Goal: Task Accomplishment & Management: Use online tool/utility

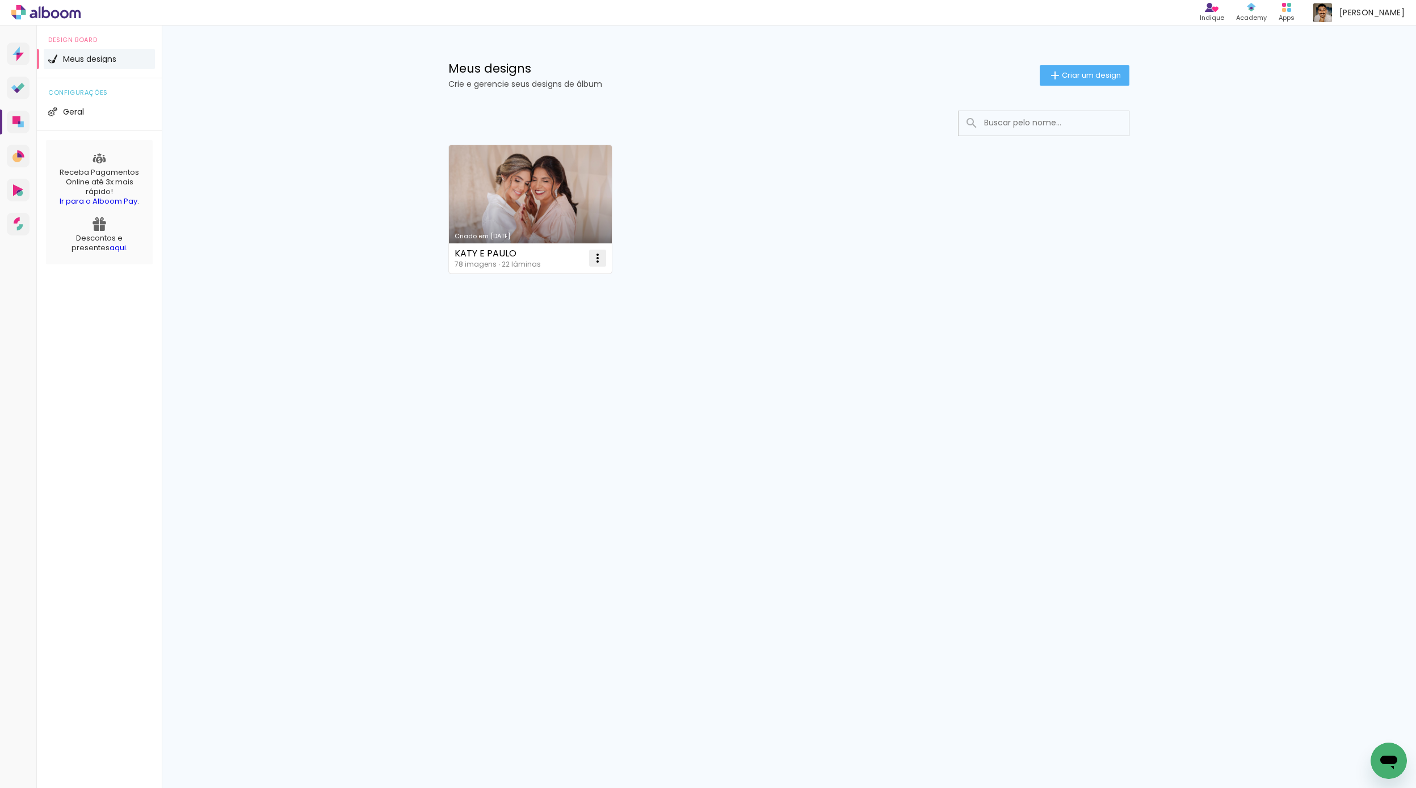
click at [601, 260] on iron-icon at bounding box center [598, 258] width 14 height 14
click at [553, 330] on paper-item "Excluir" at bounding box center [552, 333] width 112 height 23
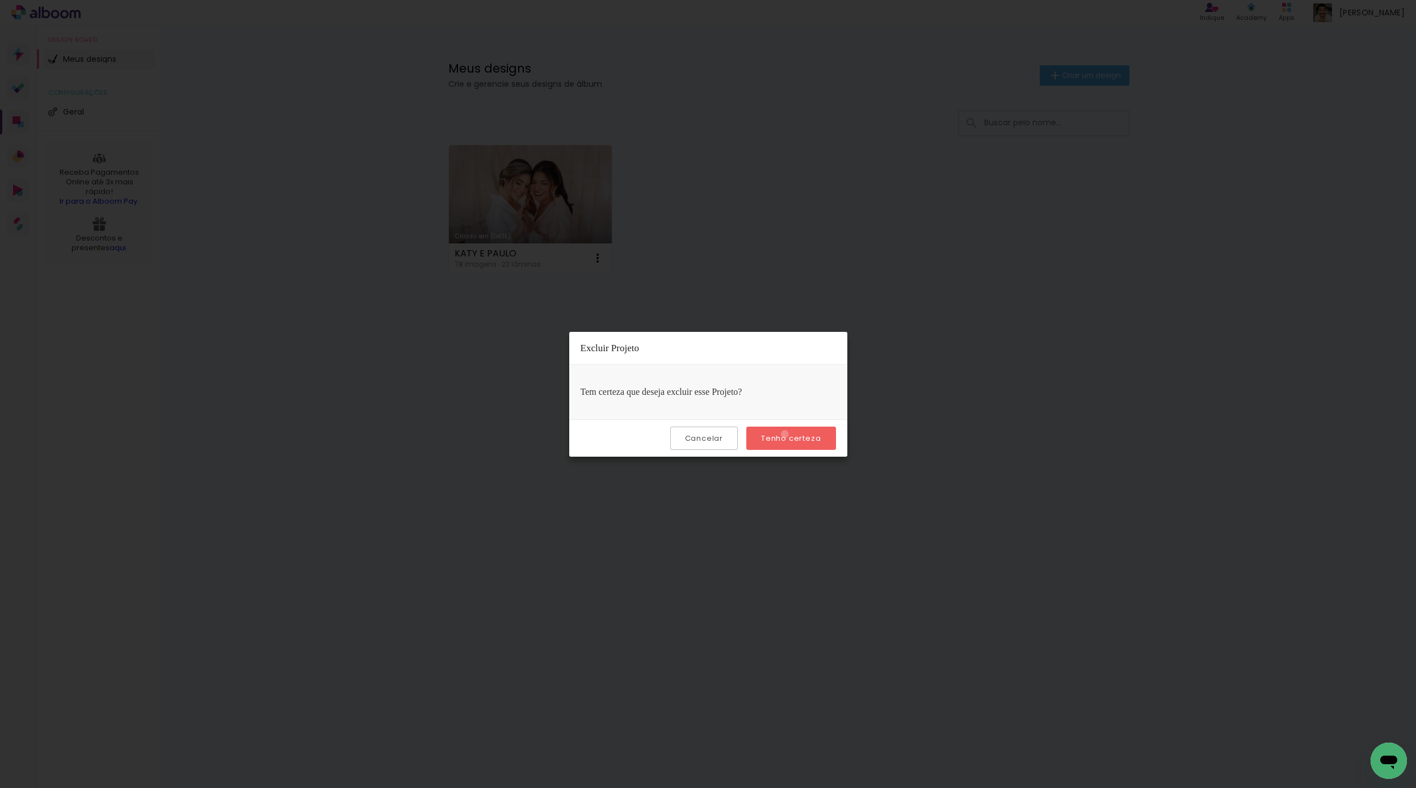
click at [0, 0] on slot "Tenho certeza" at bounding box center [0, 0] width 0 height 0
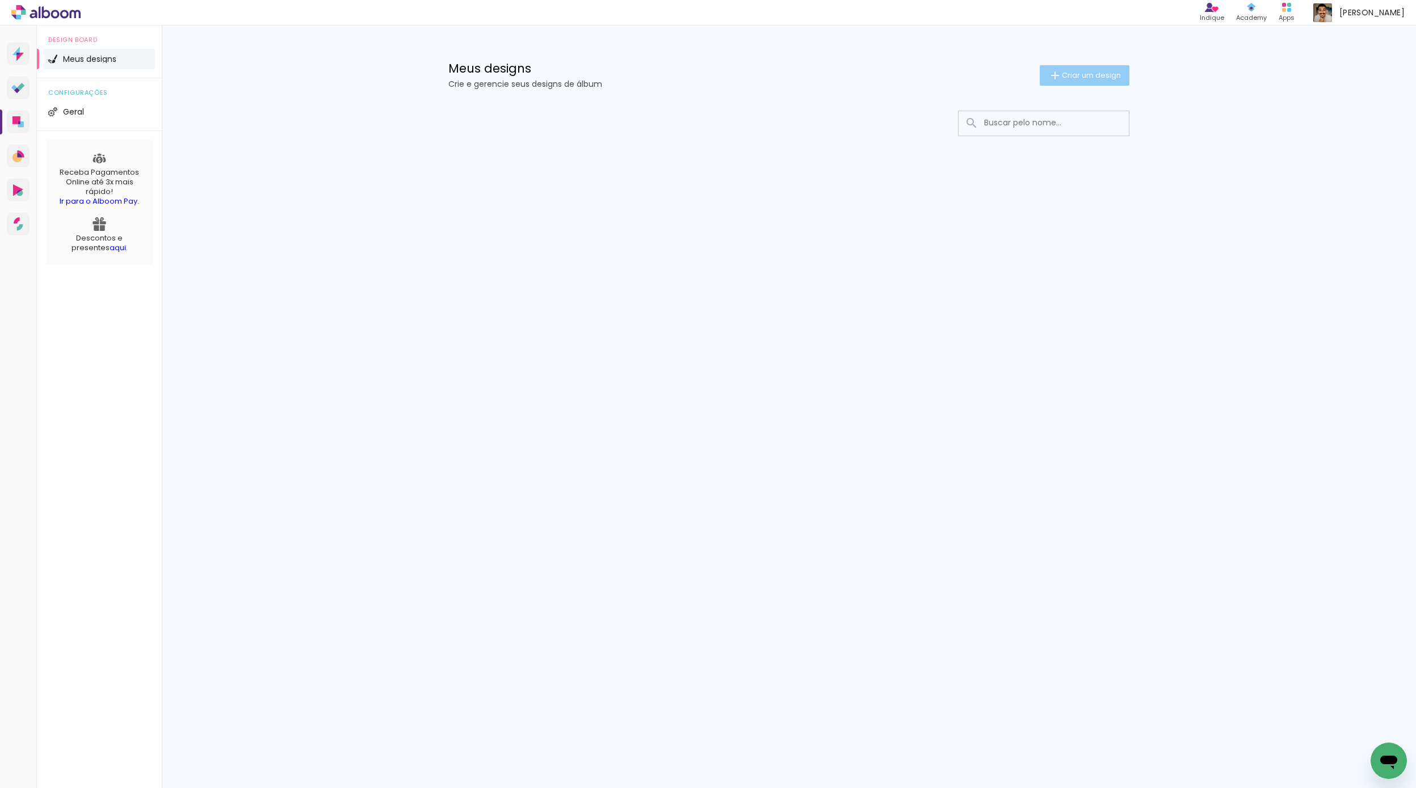
click at [1083, 78] on span "Criar um design" at bounding box center [1091, 74] width 59 height 7
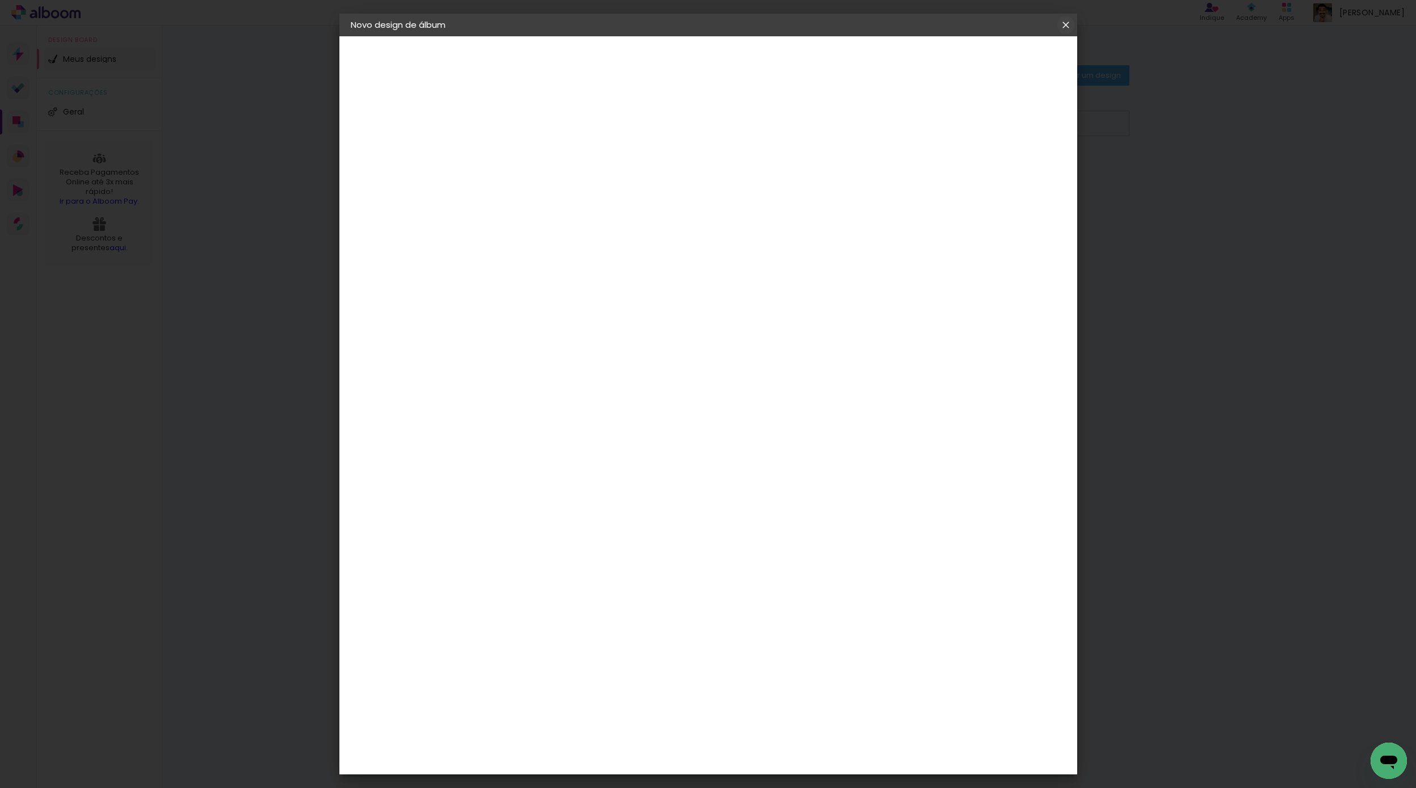
click at [1065, 28] on iron-icon at bounding box center [1066, 24] width 14 height 11
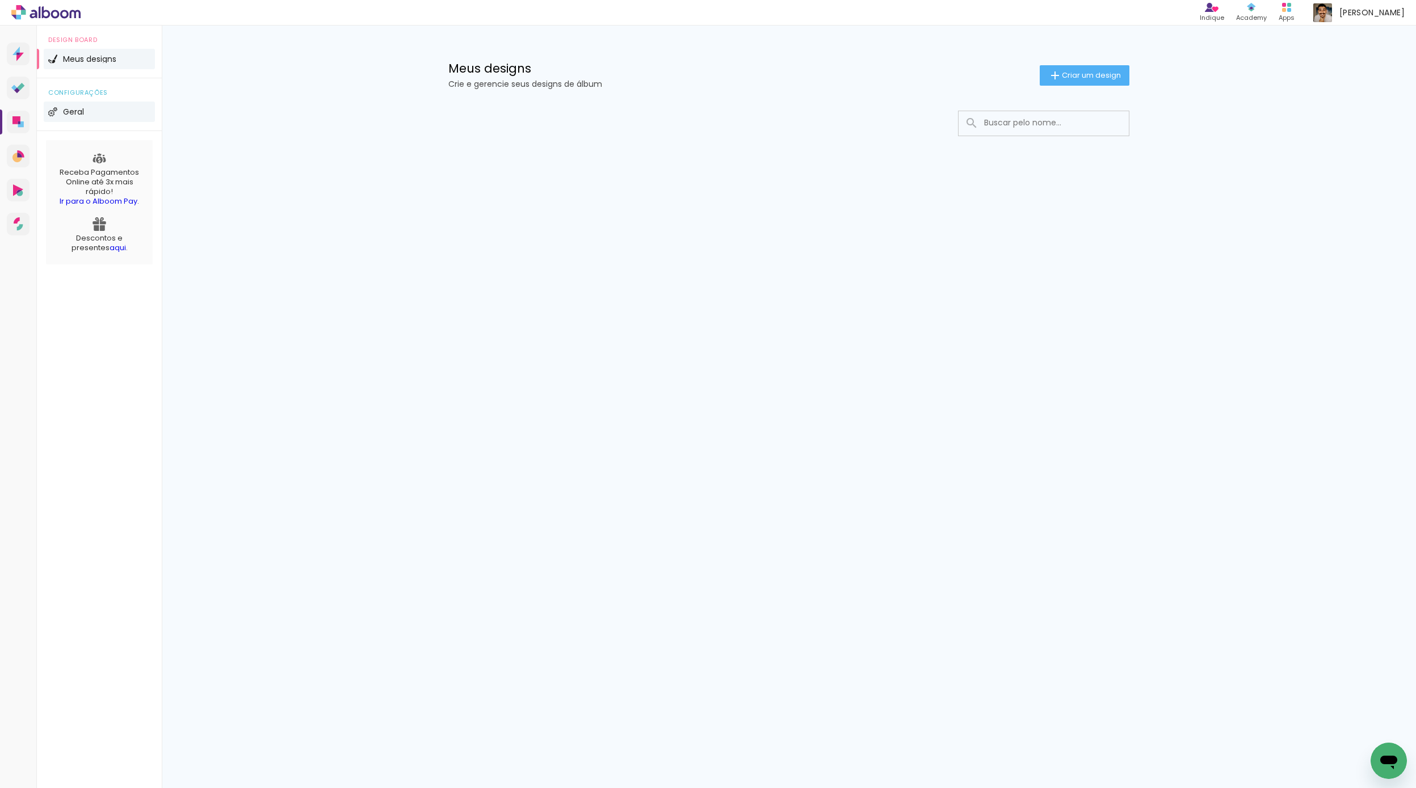
click at [60, 116] on li "Geral" at bounding box center [99, 112] width 111 height 20
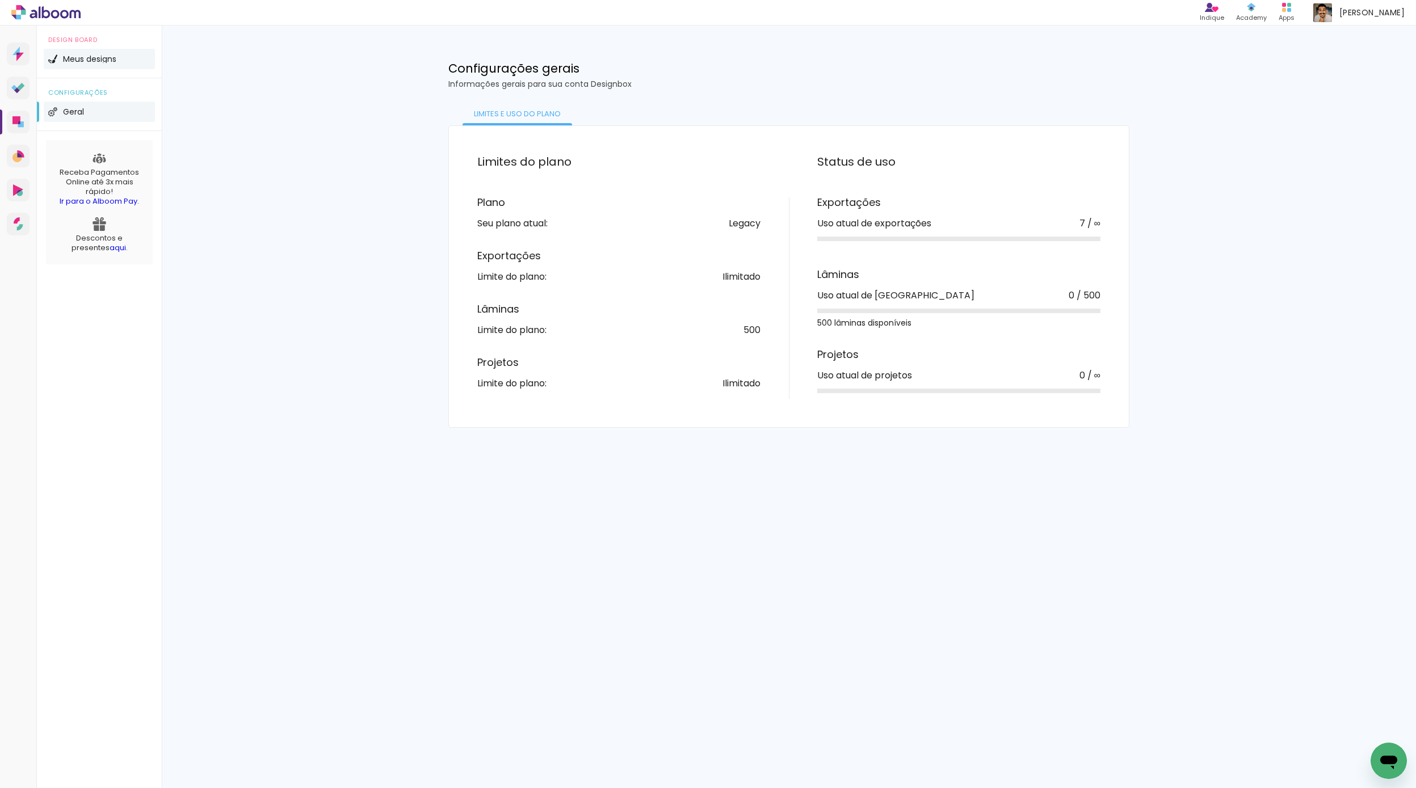
click at [91, 54] on li "Meus designs" at bounding box center [99, 59] width 111 height 20
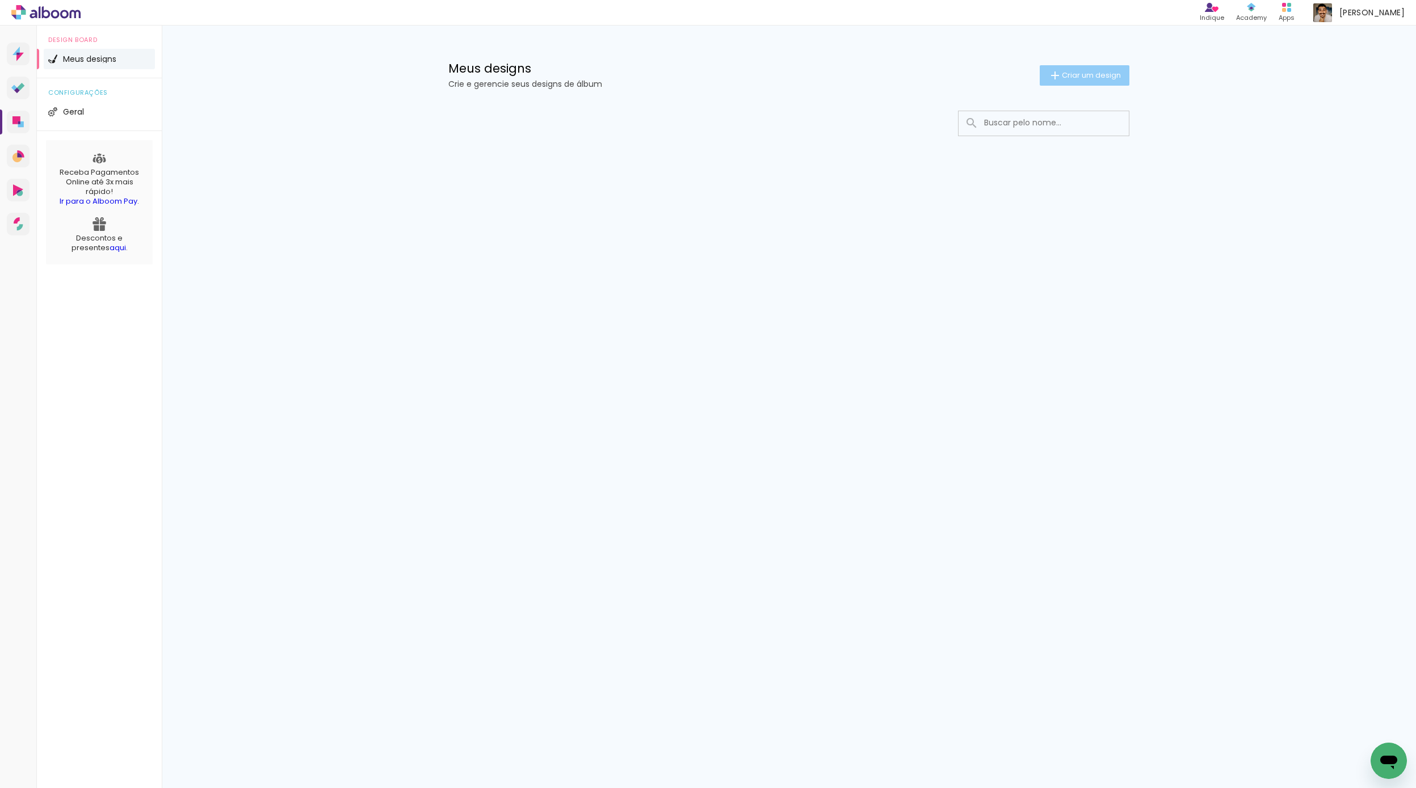
click at [1085, 78] on span "Criar um design" at bounding box center [1091, 74] width 59 height 7
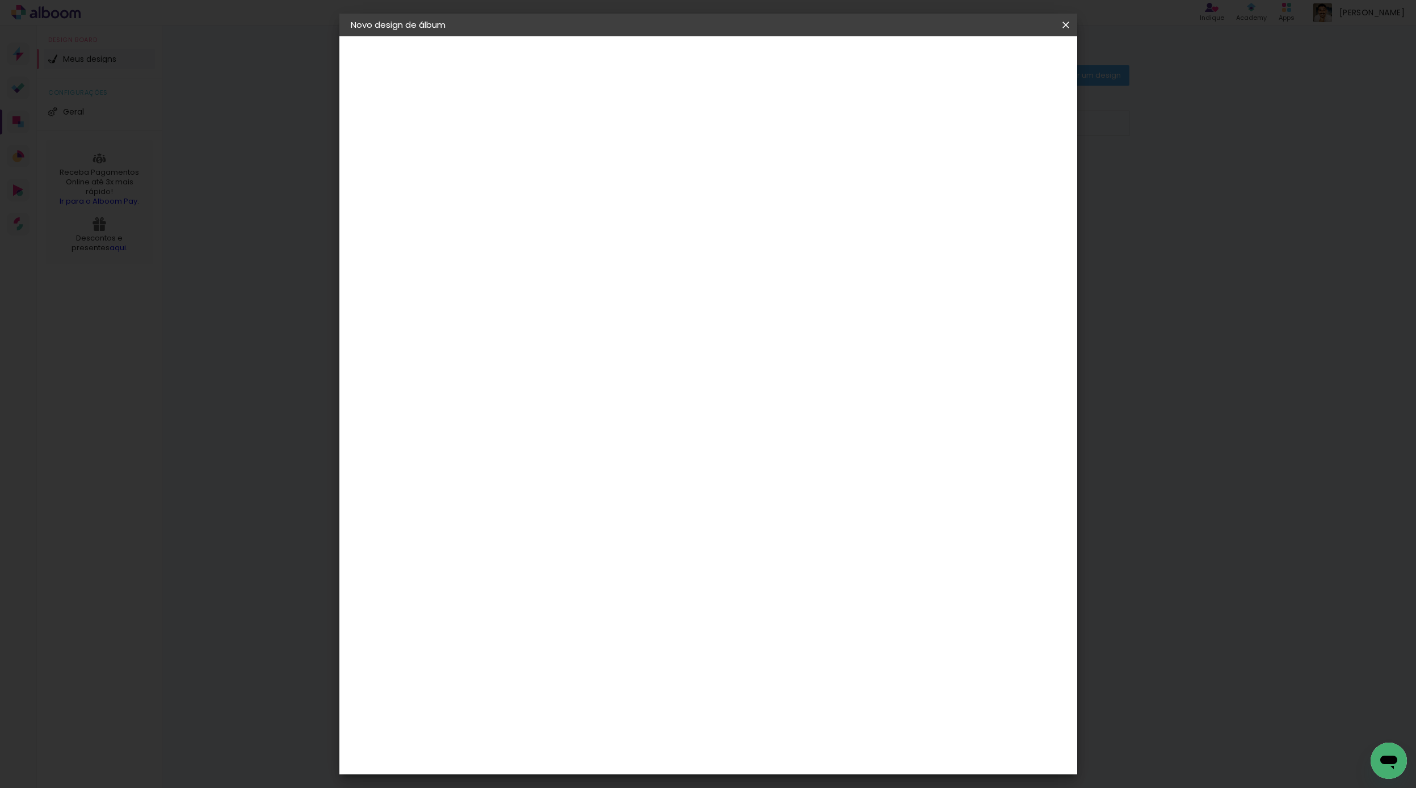
click at [536, 155] on input at bounding box center [536, 153] width 0 height 18
type input "MILENE E [PERSON_NAME]"
type paper-input "MILENE E [PERSON_NAME]"
click at [0, 0] on slot "Avançar" at bounding box center [0, 0] width 0 height 0
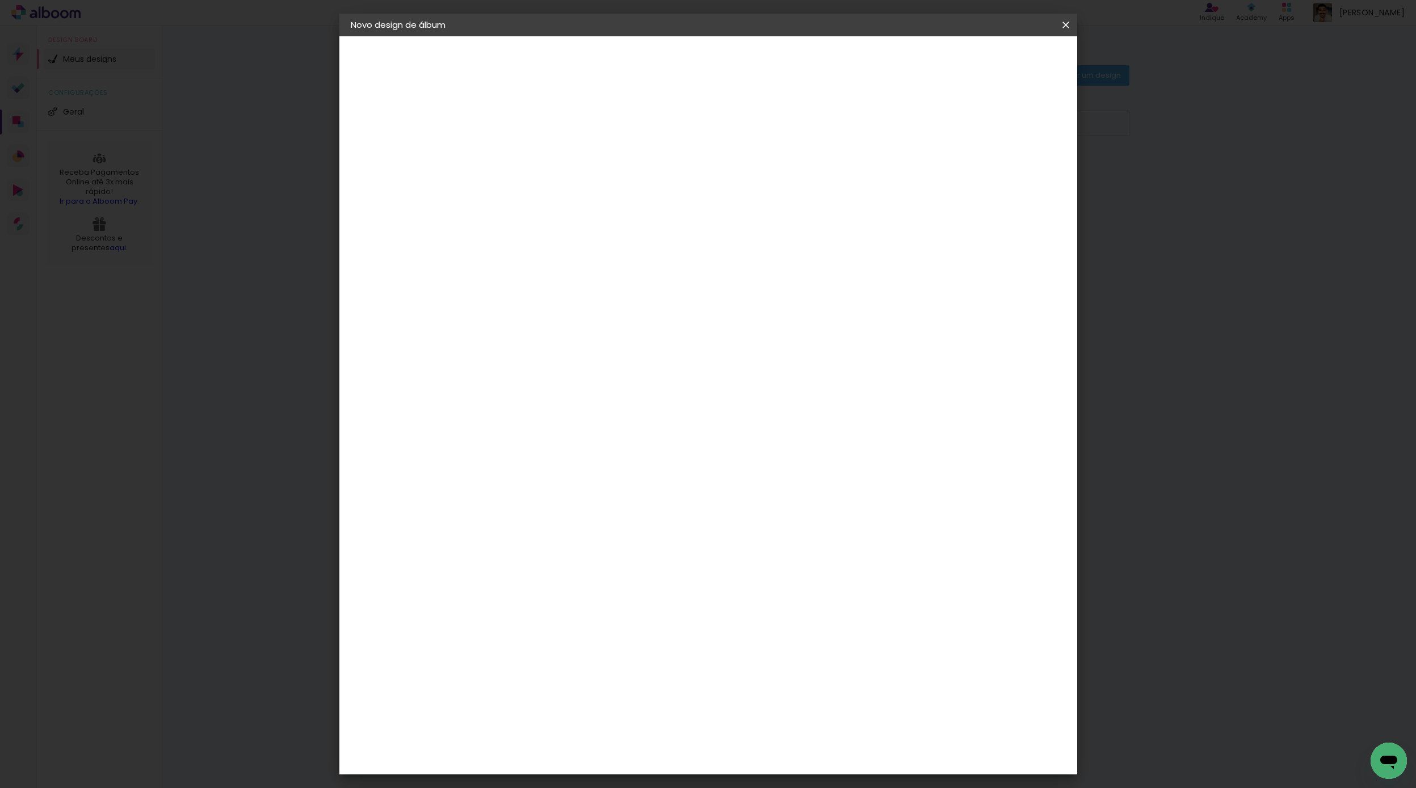
click at [567, 454] on div "Requinte" at bounding box center [547, 458] width 39 height 9
click at [0, 0] on slot "Avançar" at bounding box center [0, 0] width 0 height 0
click at [613, 543] on span "30 × 30" at bounding box center [586, 554] width 53 height 23
click at [0, 0] on slot "Avançar" at bounding box center [0, 0] width 0 height 0
click at [930, 122] on div at bounding box center [925, 122] width 10 height 10
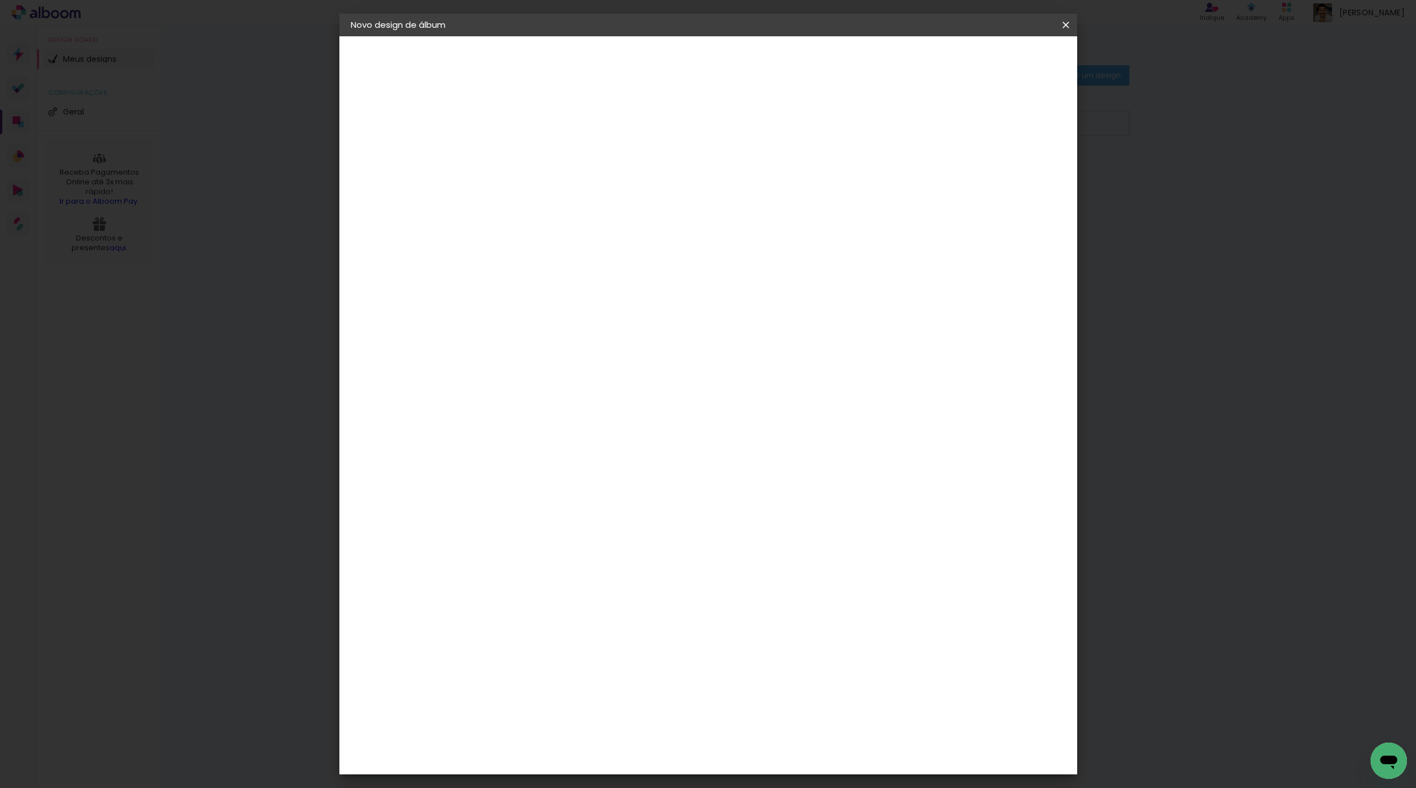
type paper-checkbox "on"
type input "1"
type paper-input "1"
click at [542, 124] on input "1" at bounding box center [527, 122] width 39 height 14
click at [995, 60] on span "Iniciar design" at bounding box center [969, 60] width 52 height 8
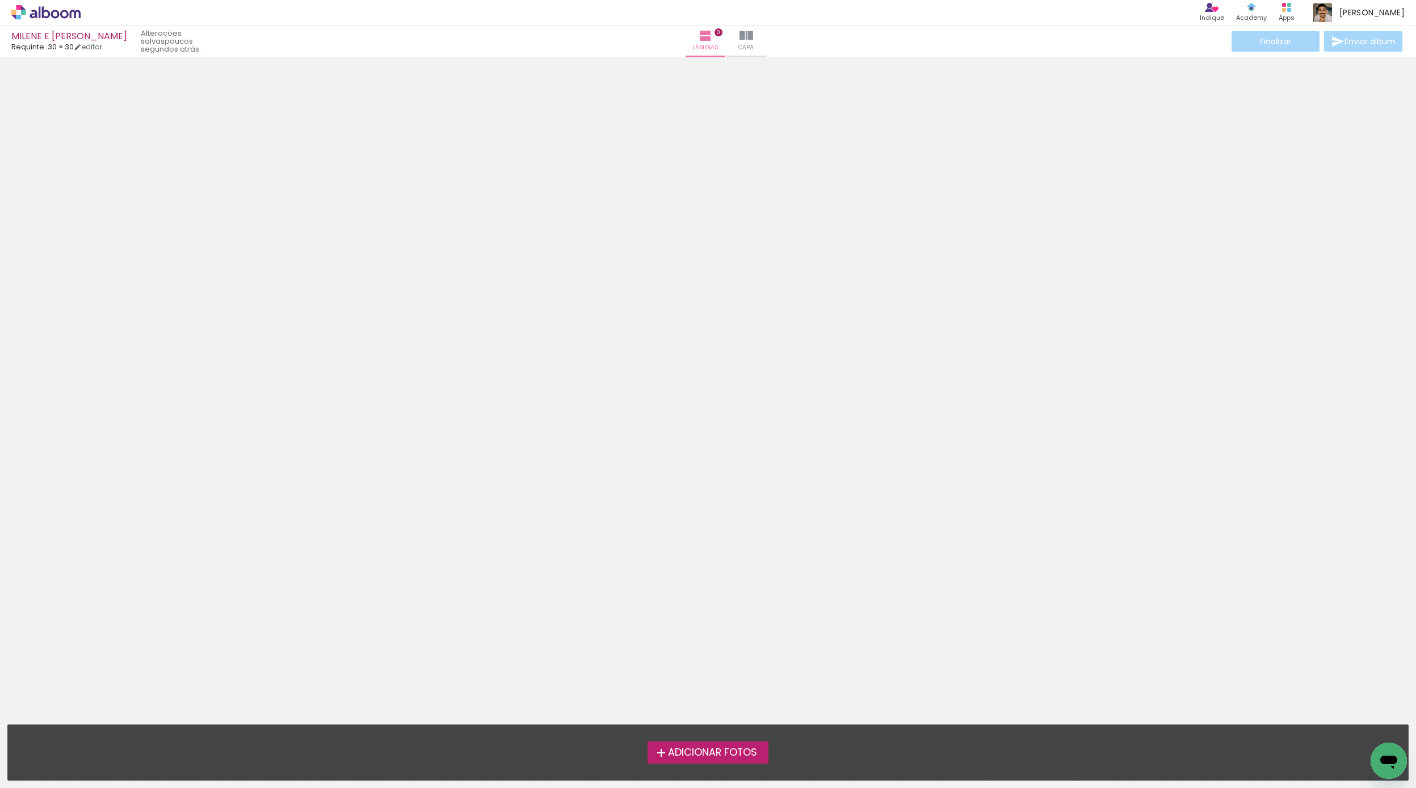
click at [720, 751] on span "Adicionar Fotos" at bounding box center [712, 753] width 89 height 10
click at [0, 0] on input "file" at bounding box center [0, 0] width 0 height 0
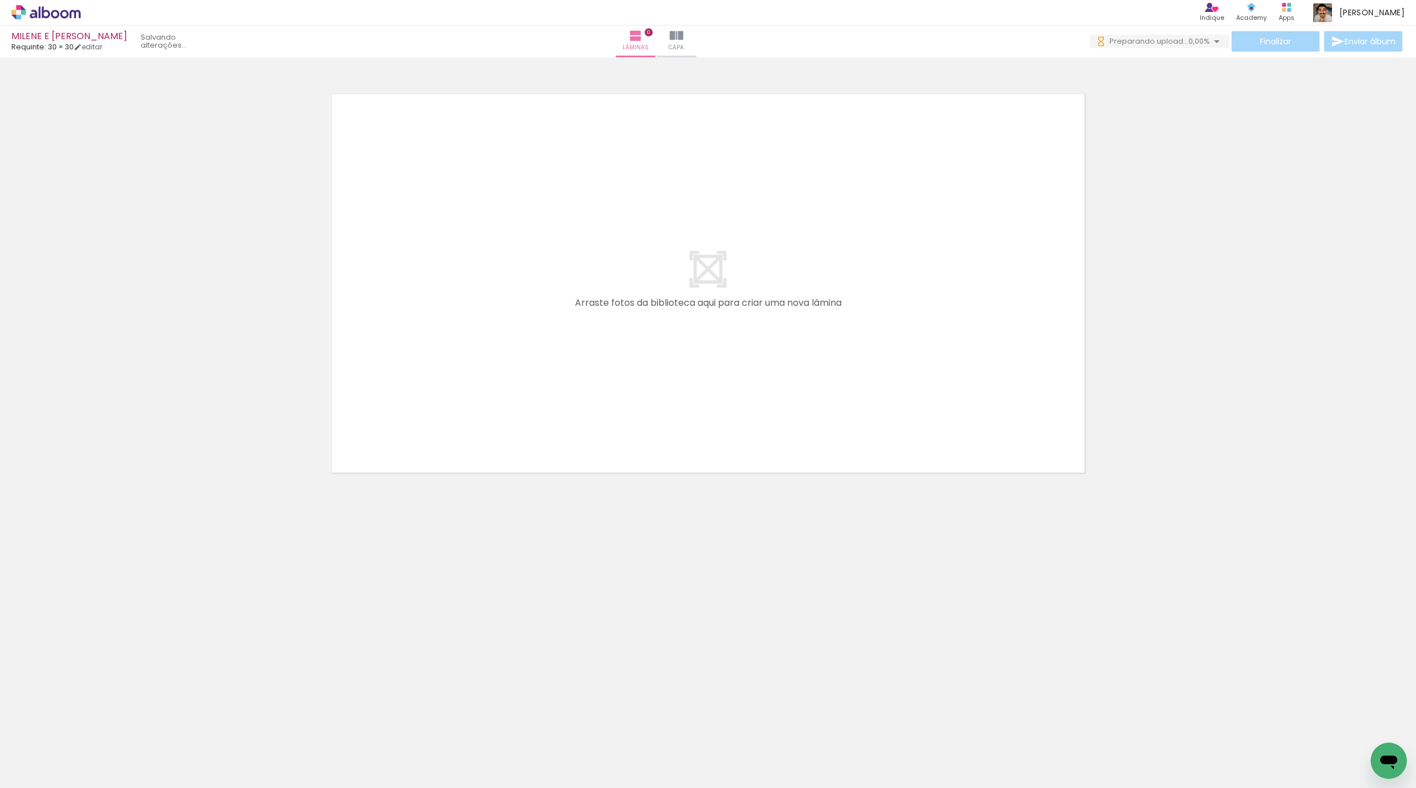
click at [121, 753] on div at bounding box center [113, 750] width 37 height 56
click at [161, 750] on div at bounding box center [177, 749] width 56 height 37
click at [221, 753] on quentale-thumb at bounding box center [241, 749] width 64 height 65
click at [291, 753] on div at bounding box center [303, 750] width 37 height 56
click at [241, 752] on div at bounding box center [240, 750] width 37 height 56
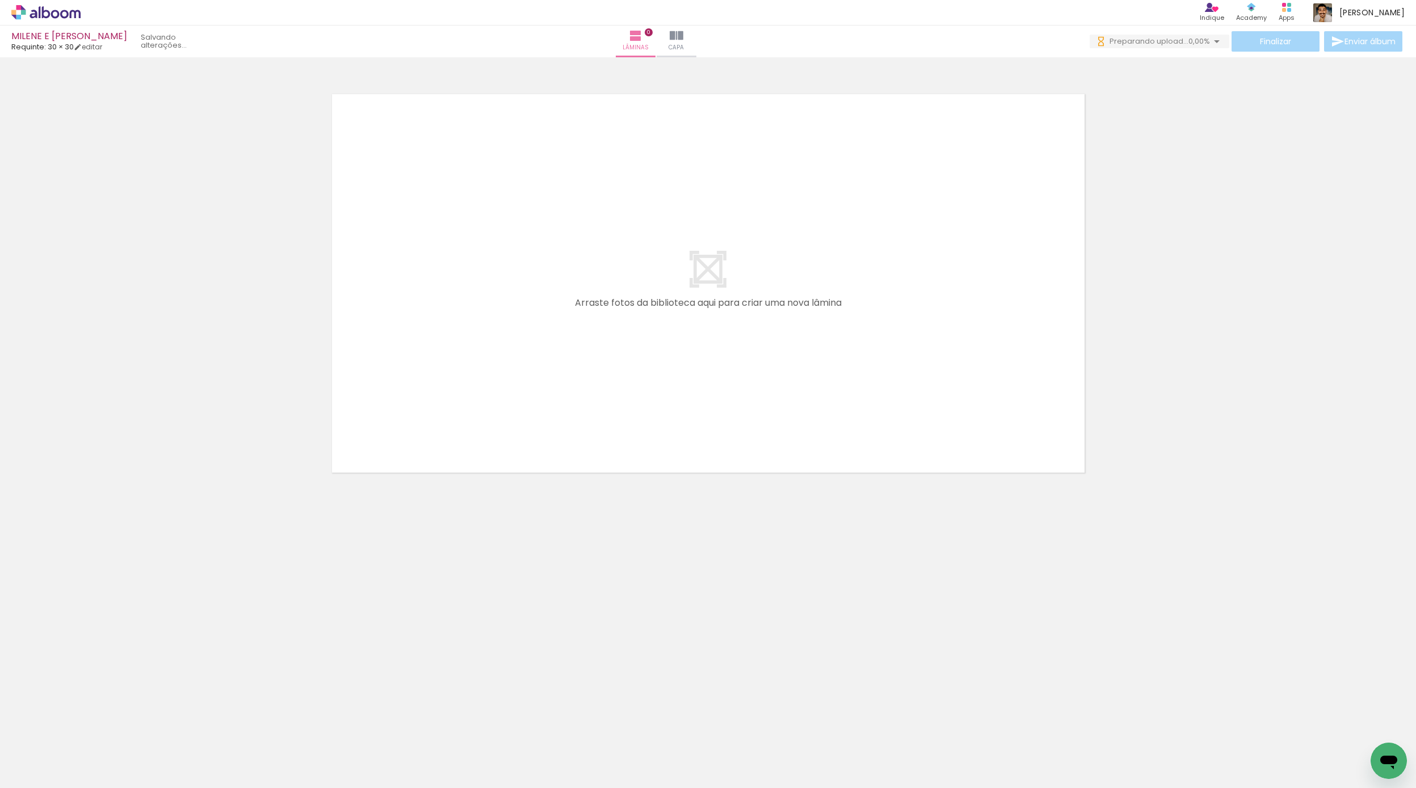
drag, startPoint x: 77, startPoint y: 730, endPoint x: 209, endPoint y: 772, distance: 138.3
click at [93, 772] on iron-horizontal-list at bounding box center [81, 752] width 23 height 71
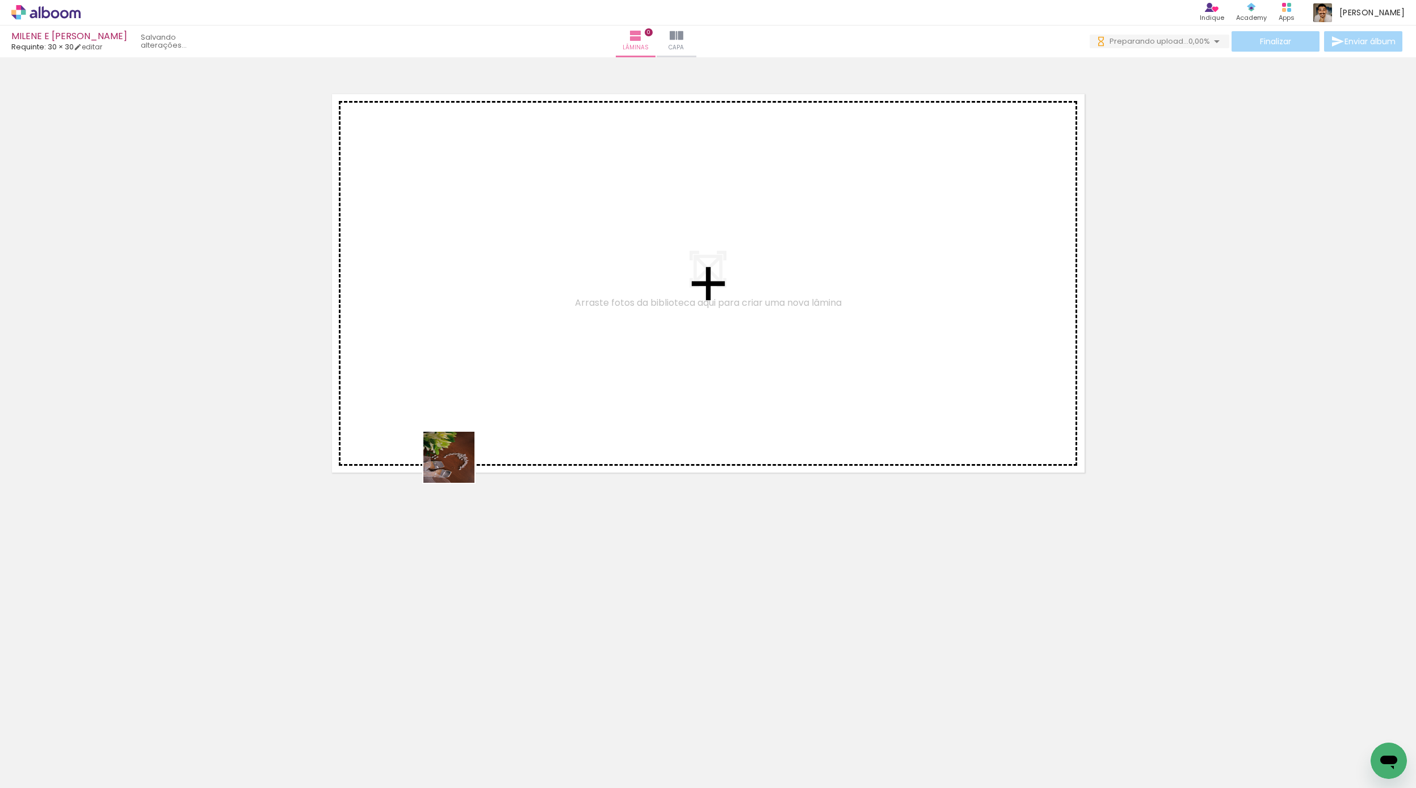
drag, startPoint x: 116, startPoint y: 748, endPoint x: 555, endPoint y: 378, distance: 574.2
click at [555, 378] on quentale-workspace at bounding box center [708, 394] width 1416 height 788
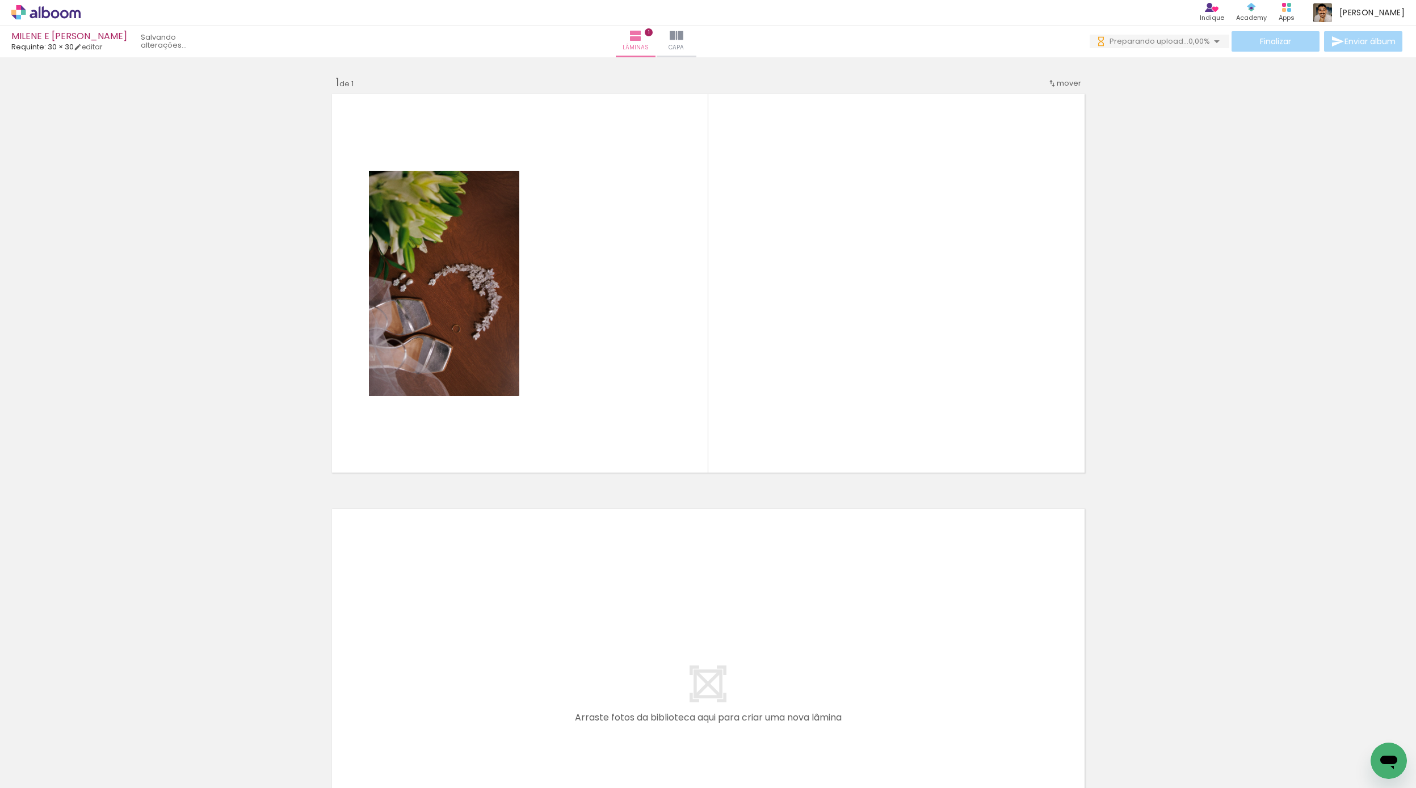
click at [50, 753] on input "Todas as fotos" at bounding box center [31, 754] width 43 height 10
click at [0, 0] on slot "Não utilizadas" at bounding box center [0, 0] width 0 height 0
type input "Não utilizadas"
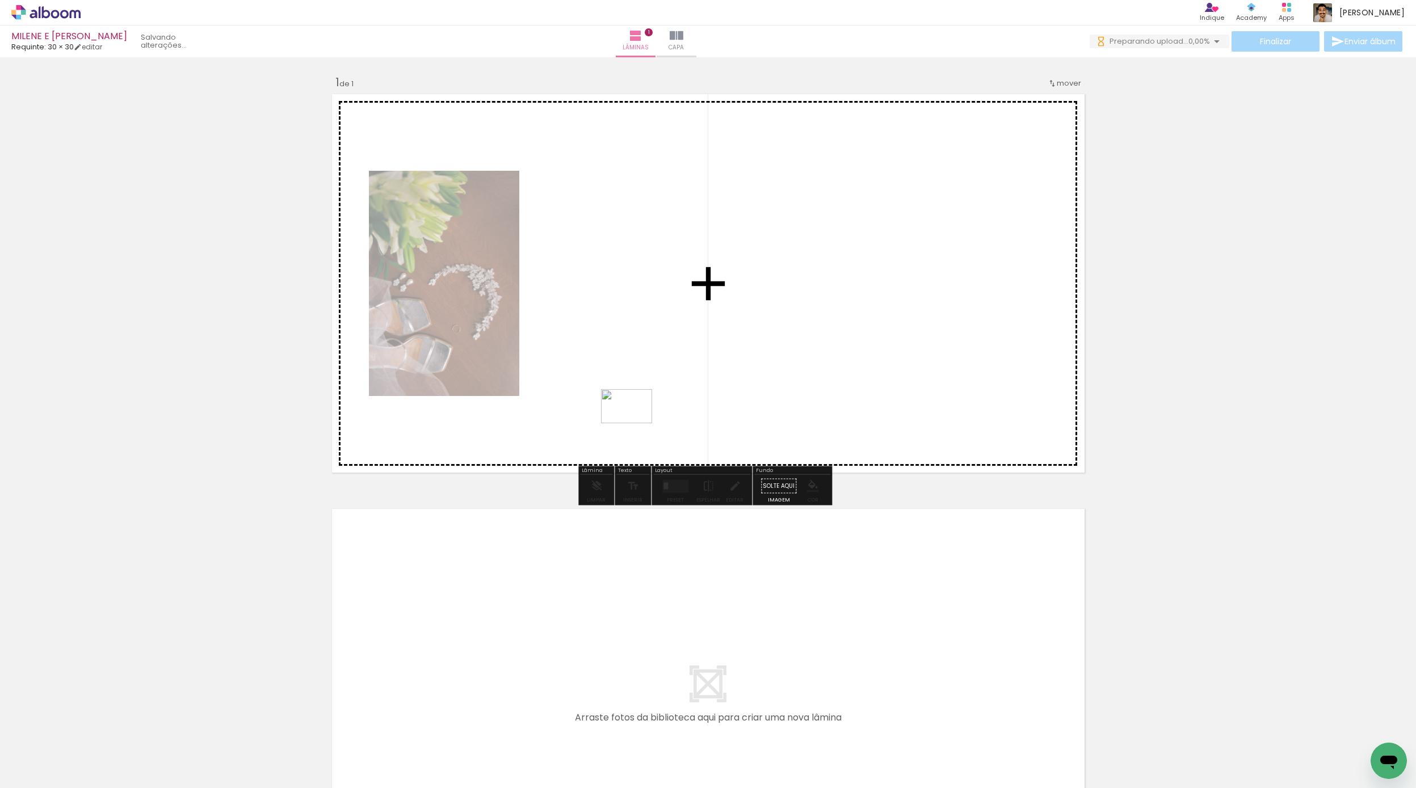
drag, startPoint x: 124, startPoint y: 753, endPoint x: 635, endPoint y: 423, distance: 607.8
click at [635, 423] on quentale-workspace at bounding box center [708, 394] width 1416 height 788
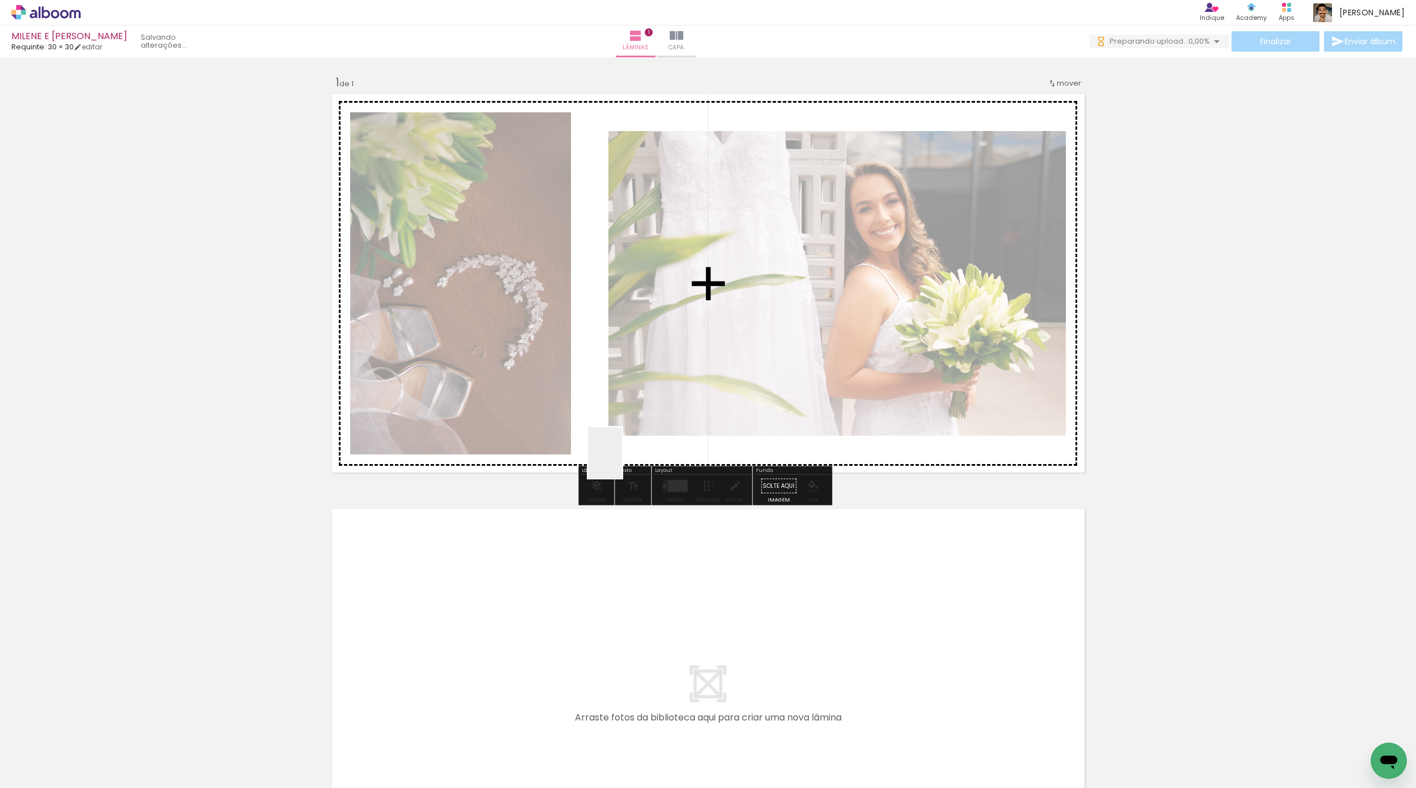
drag, startPoint x: 115, startPoint y: 762, endPoint x: 622, endPoint y: 461, distance: 589.6
click at [622, 461] on quentale-workspace at bounding box center [708, 394] width 1416 height 788
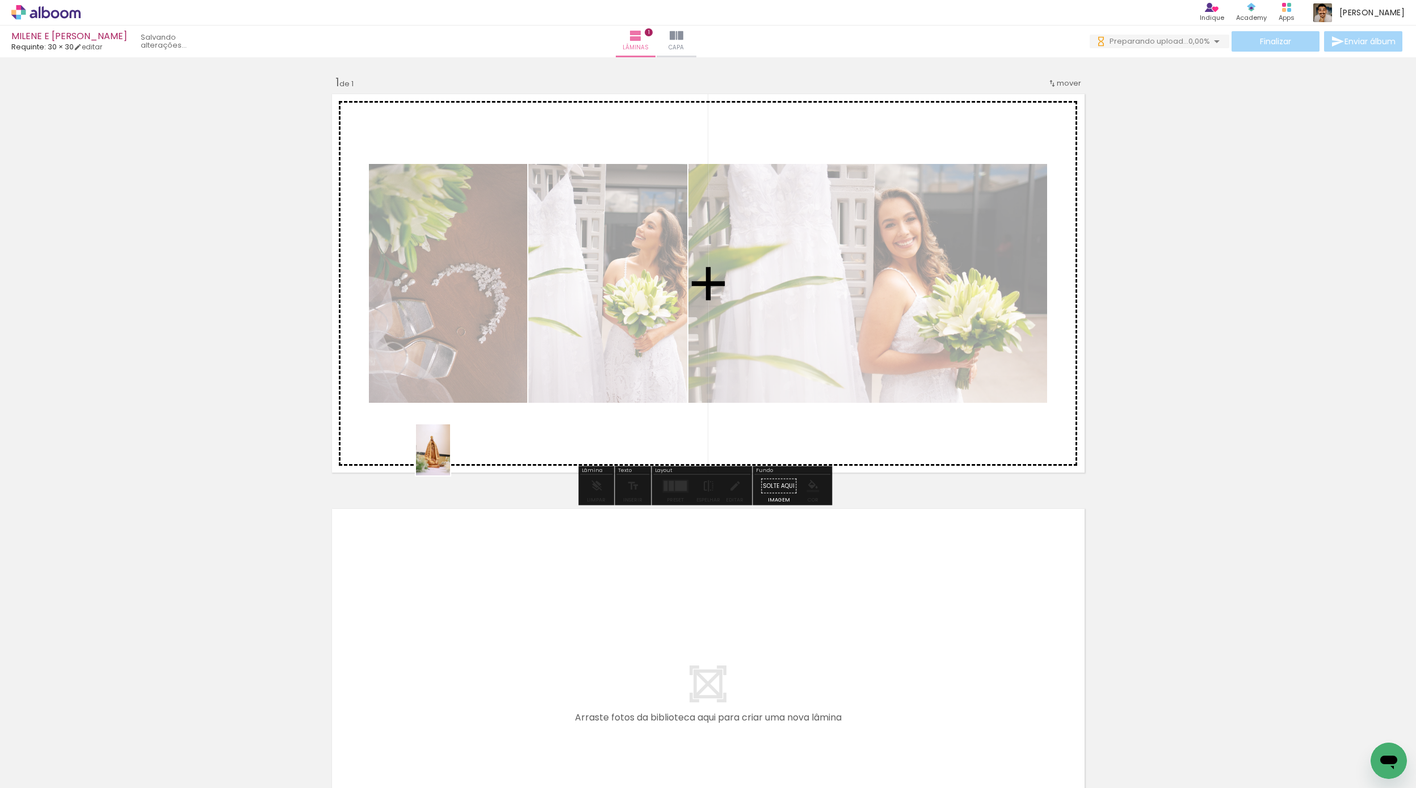
drag, startPoint x: 245, startPoint y: 756, endPoint x: 450, endPoint y: 458, distance: 361.0
click at [450, 458] on quentale-workspace at bounding box center [708, 394] width 1416 height 788
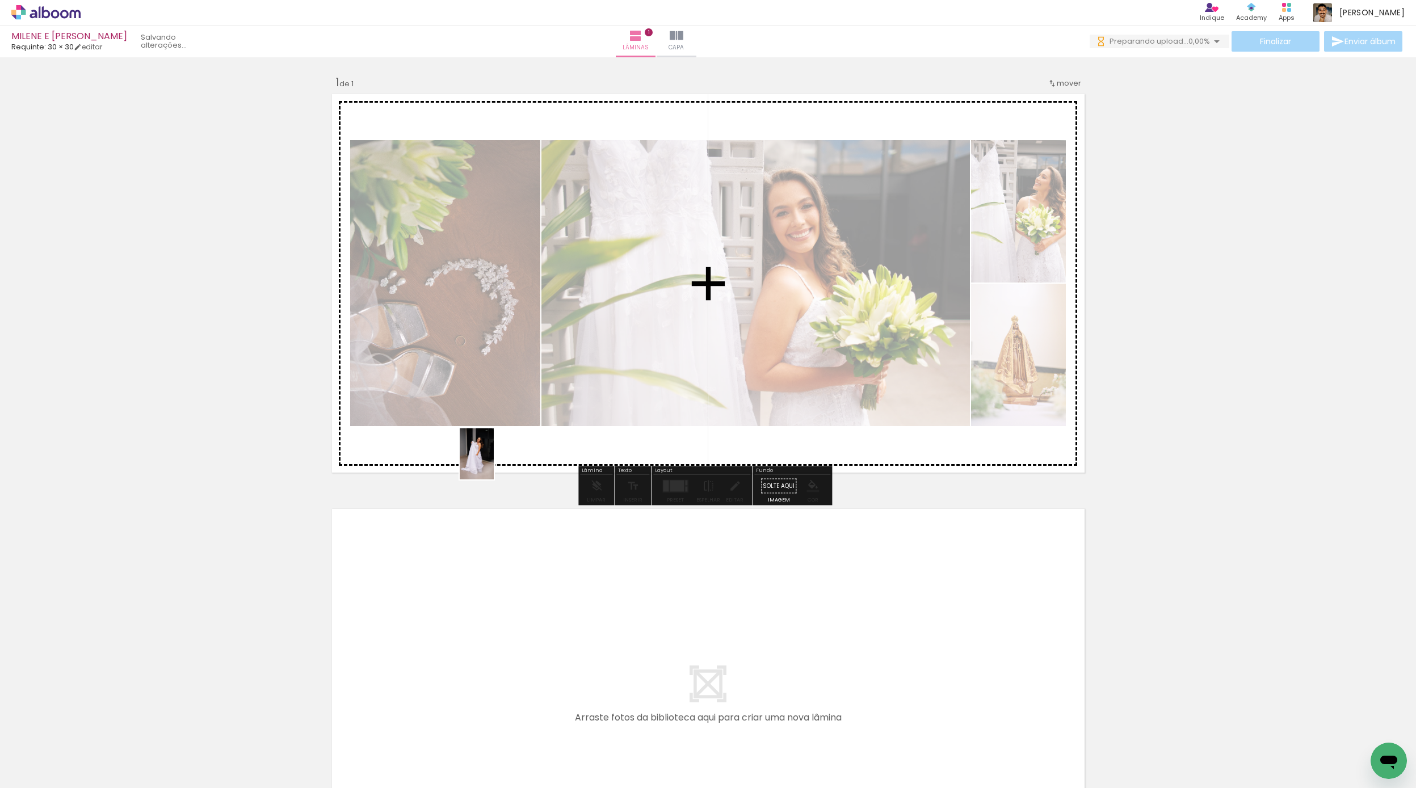
drag, startPoint x: 124, startPoint y: 755, endPoint x: 494, endPoint y: 462, distance: 470.9
click at [494, 462] on quentale-workspace at bounding box center [708, 394] width 1416 height 788
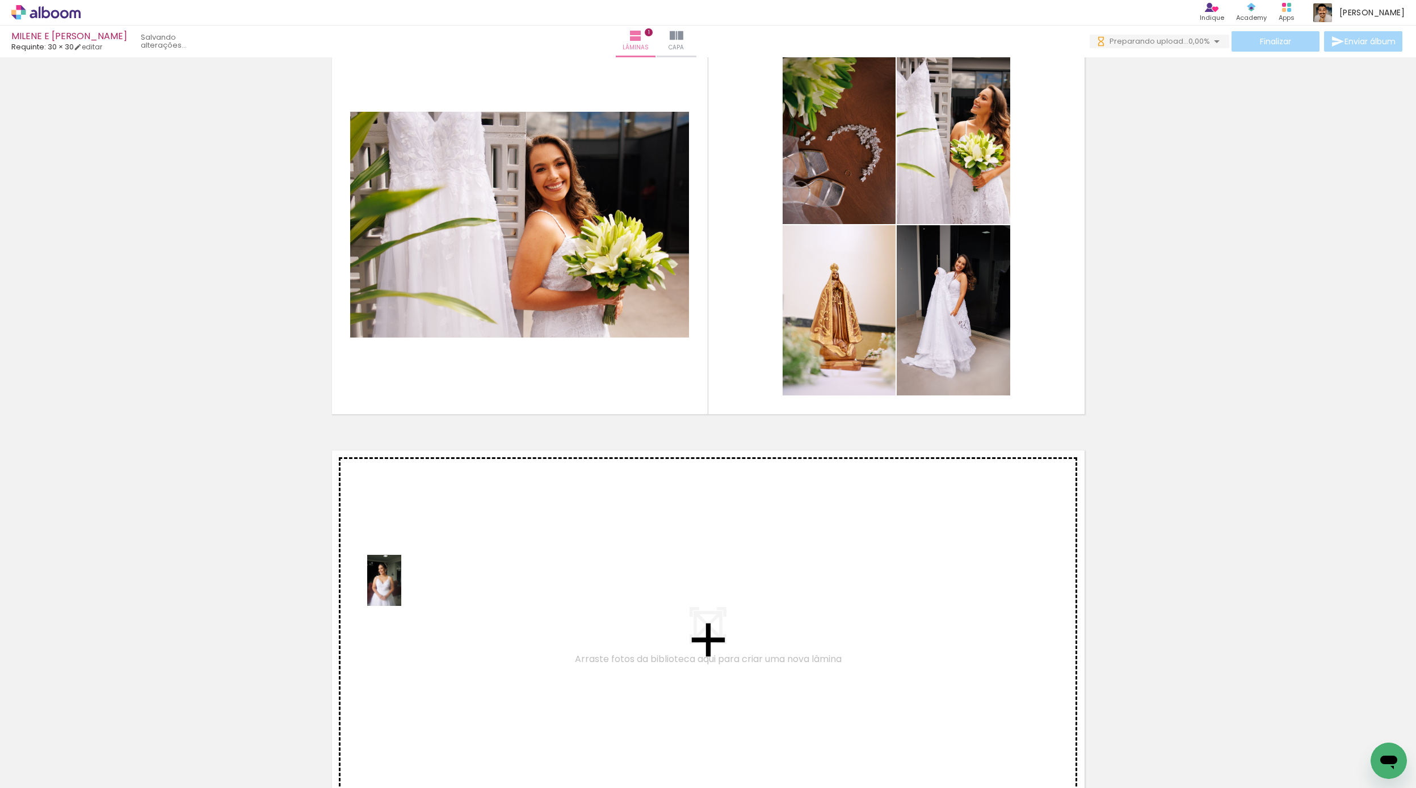
drag, startPoint x: 176, startPoint y: 747, endPoint x: 402, endPoint y: 588, distance: 275.3
click at [402, 588] on quentale-workspace at bounding box center [708, 394] width 1416 height 788
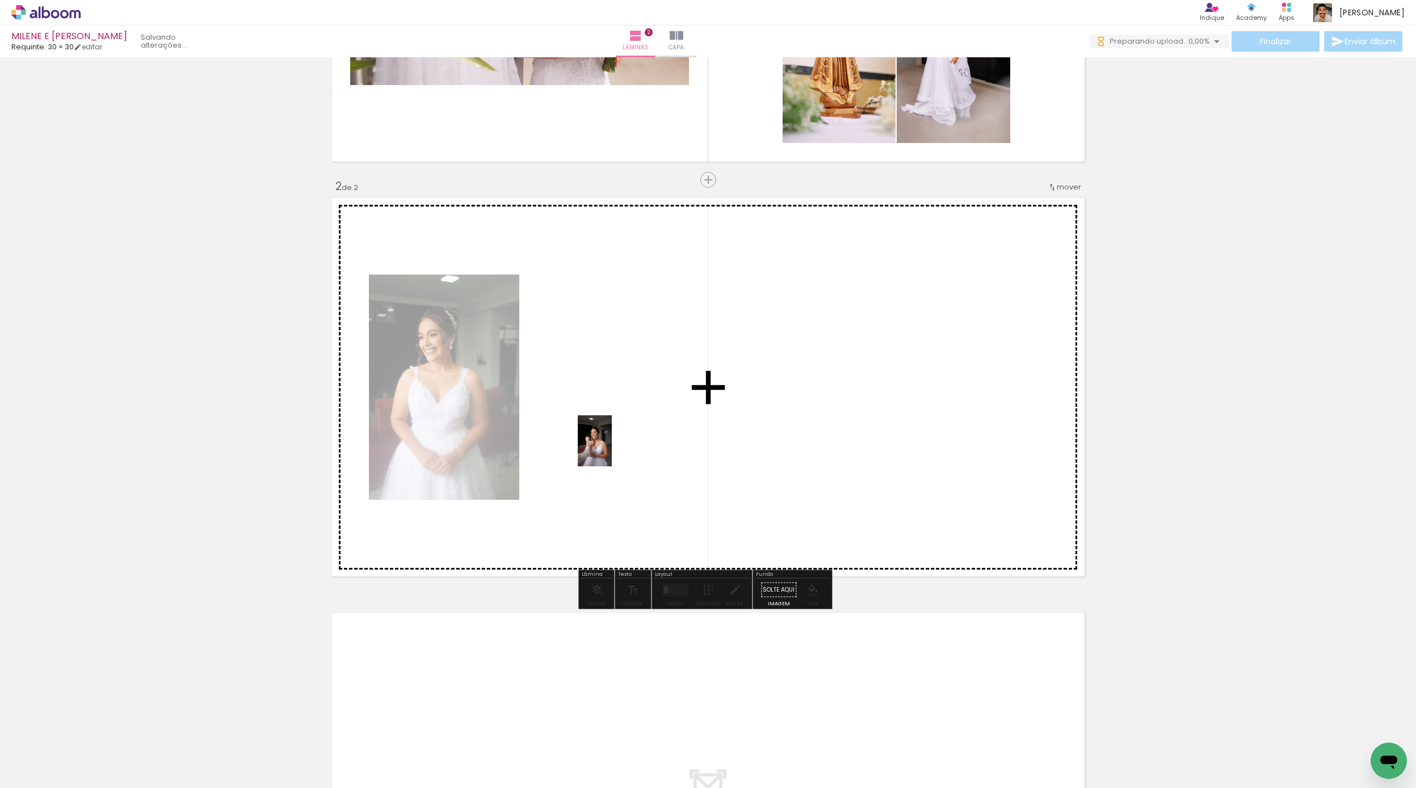
drag, startPoint x: 184, startPoint y: 752, endPoint x: 612, endPoint y: 449, distance: 524.2
click at [612, 449] on quentale-workspace at bounding box center [708, 394] width 1416 height 788
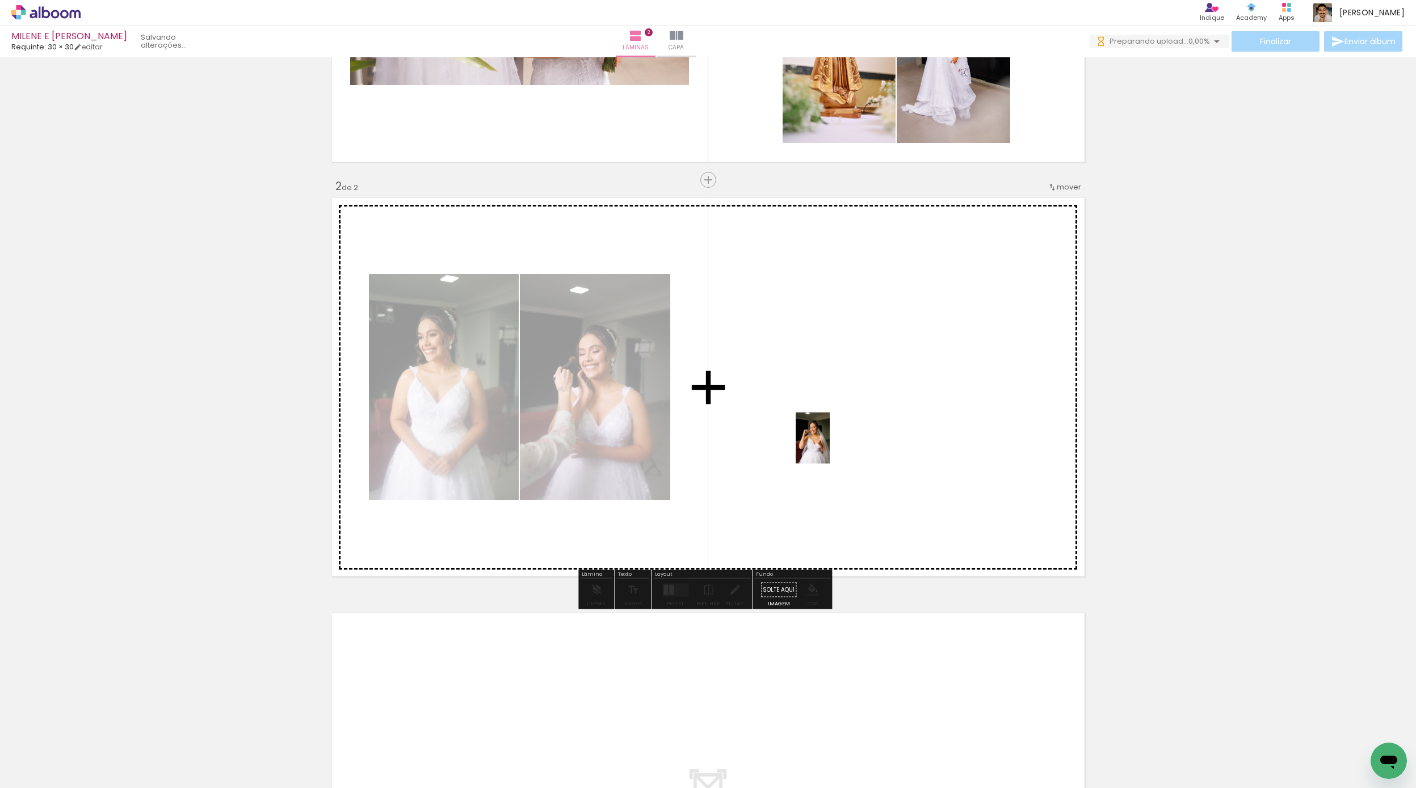
drag, startPoint x: 235, startPoint y: 752, endPoint x: 831, endPoint y: 447, distance: 668.9
click at [831, 447] on quentale-workspace at bounding box center [708, 394] width 1416 height 788
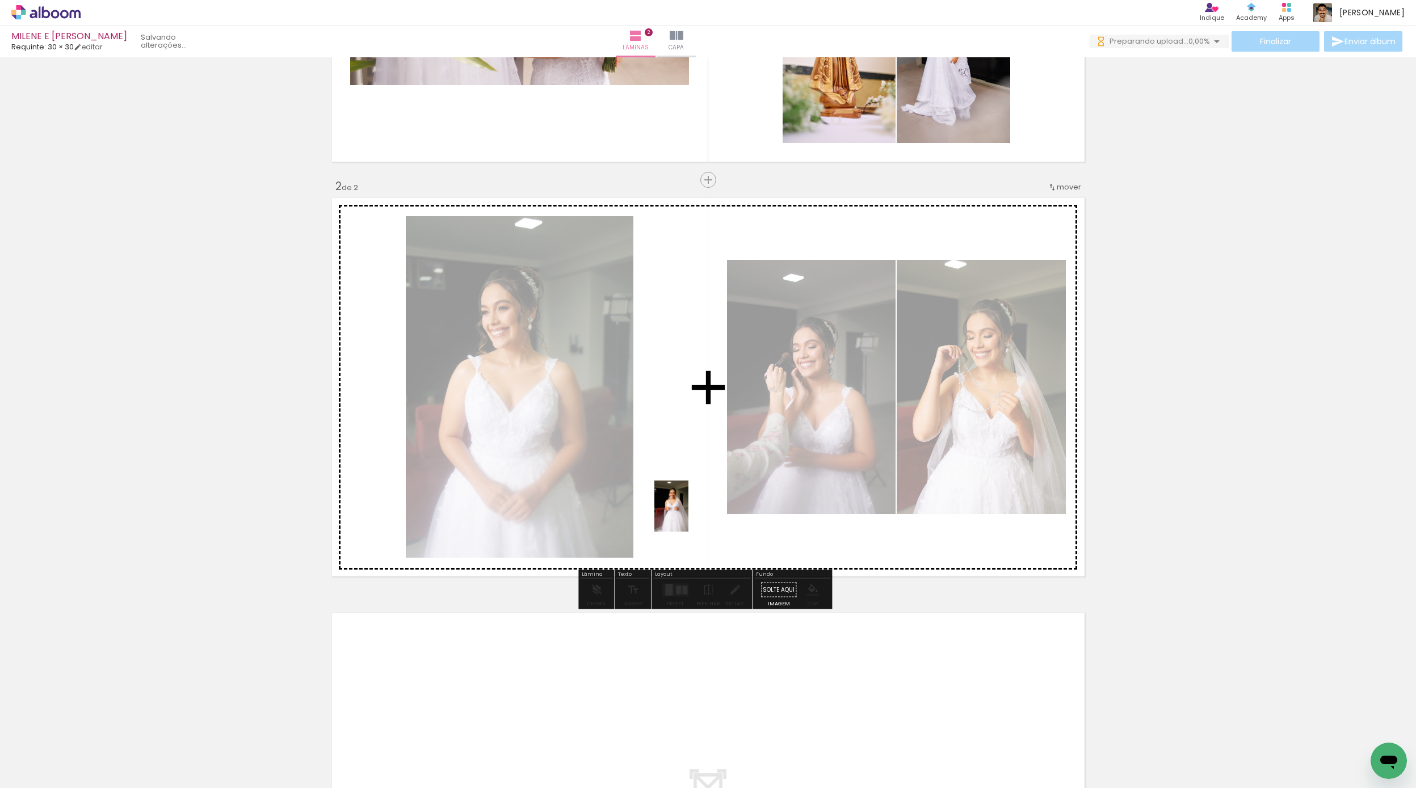
drag, startPoint x: 188, startPoint y: 748, endPoint x: 688, endPoint y: 515, distance: 551.6
click at [688, 515] on quentale-workspace at bounding box center [708, 394] width 1416 height 788
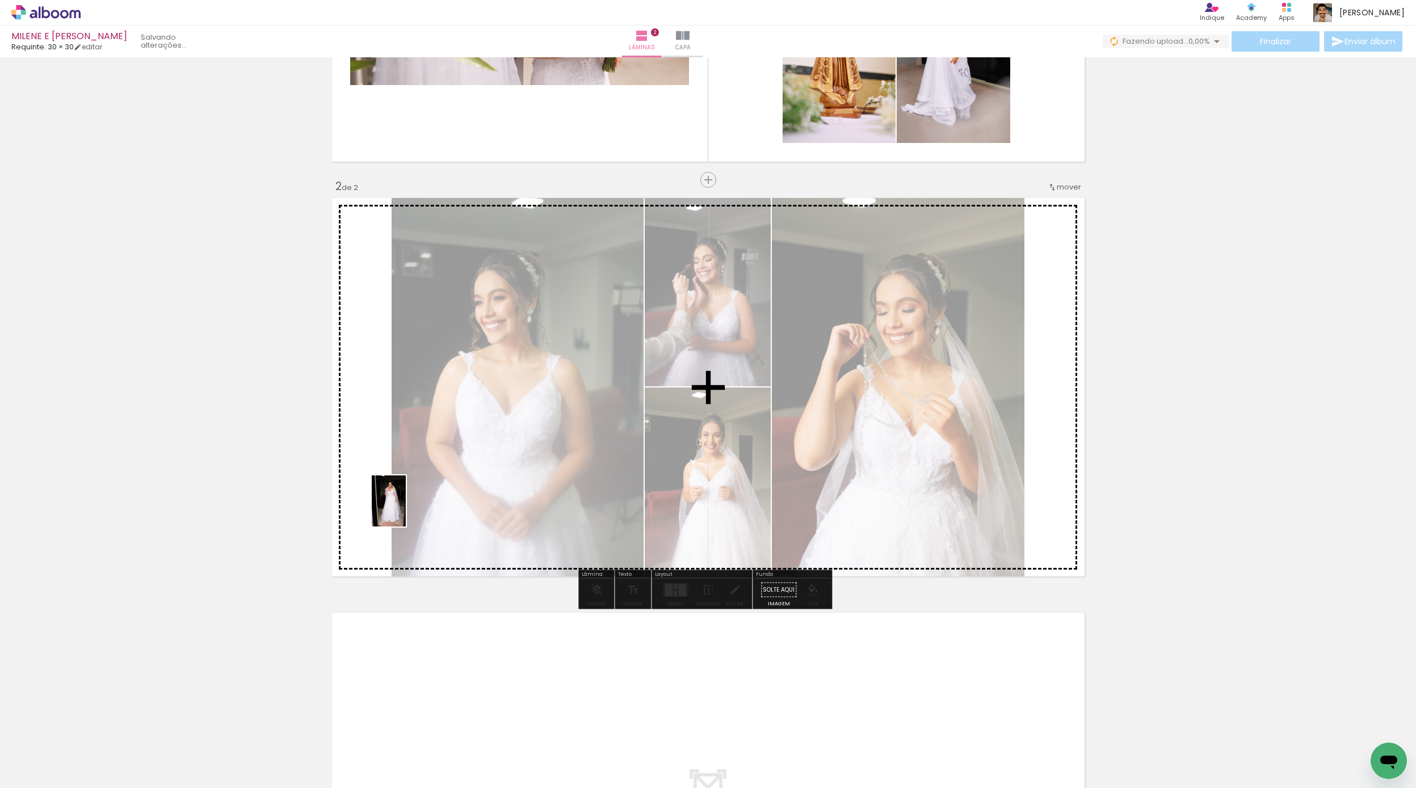
drag, startPoint x: 196, startPoint y: 748, endPoint x: 394, endPoint y: 508, distance: 310.7
click at [394, 508] on quentale-workspace at bounding box center [708, 394] width 1416 height 788
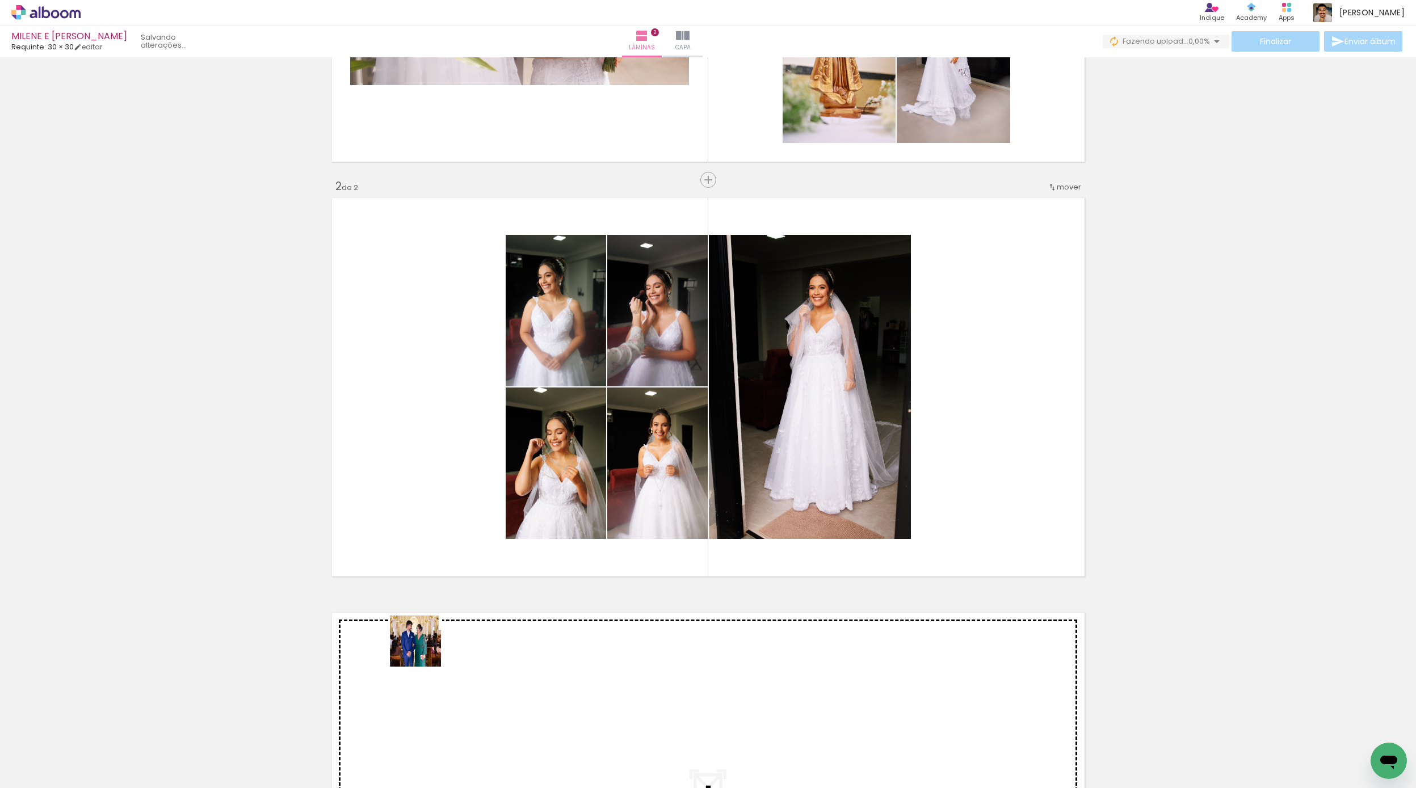
drag, startPoint x: 235, startPoint y: 758, endPoint x: 440, endPoint y: 639, distance: 236.7
click at [440, 639] on quentale-workspace at bounding box center [708, 394] width 1416 height 788
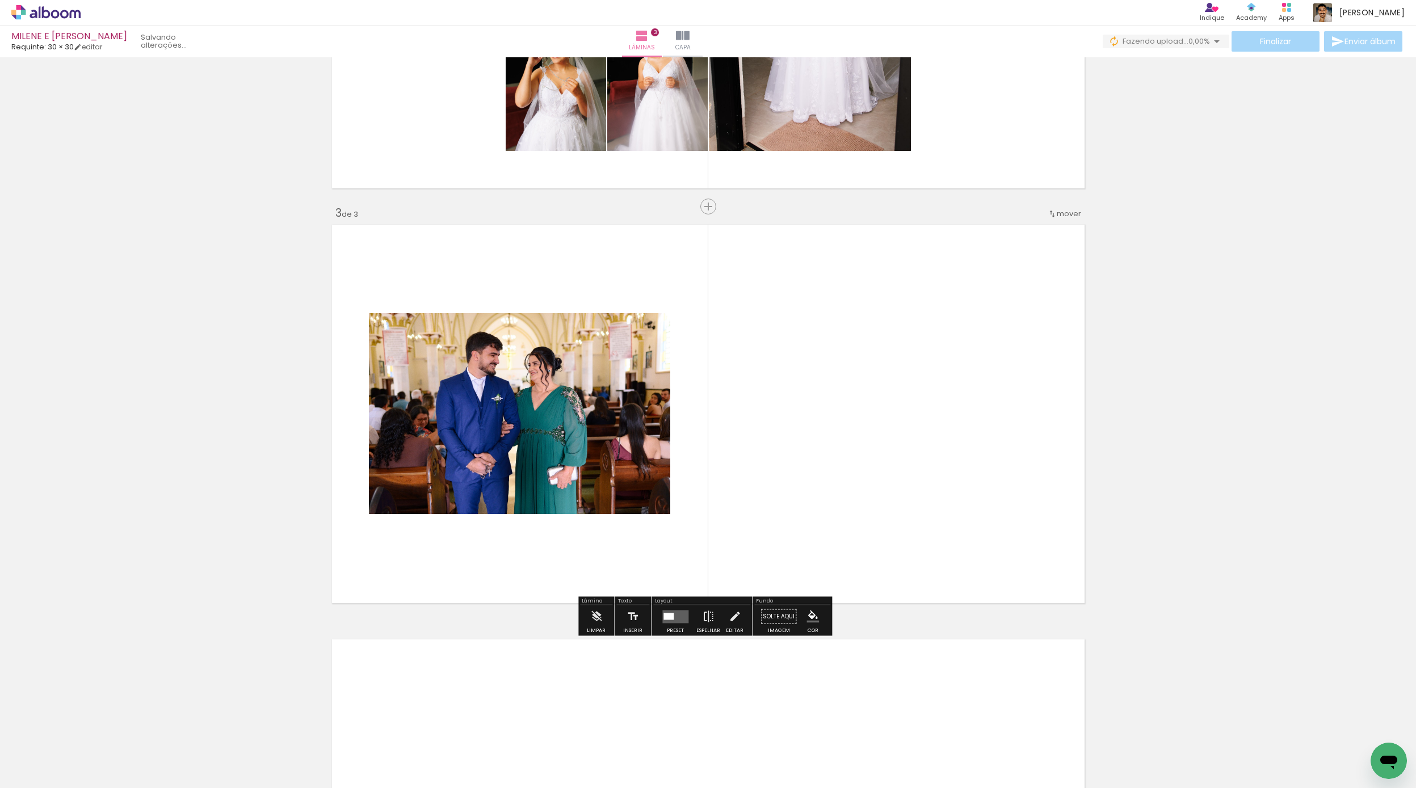
scroll to position [726, 0]
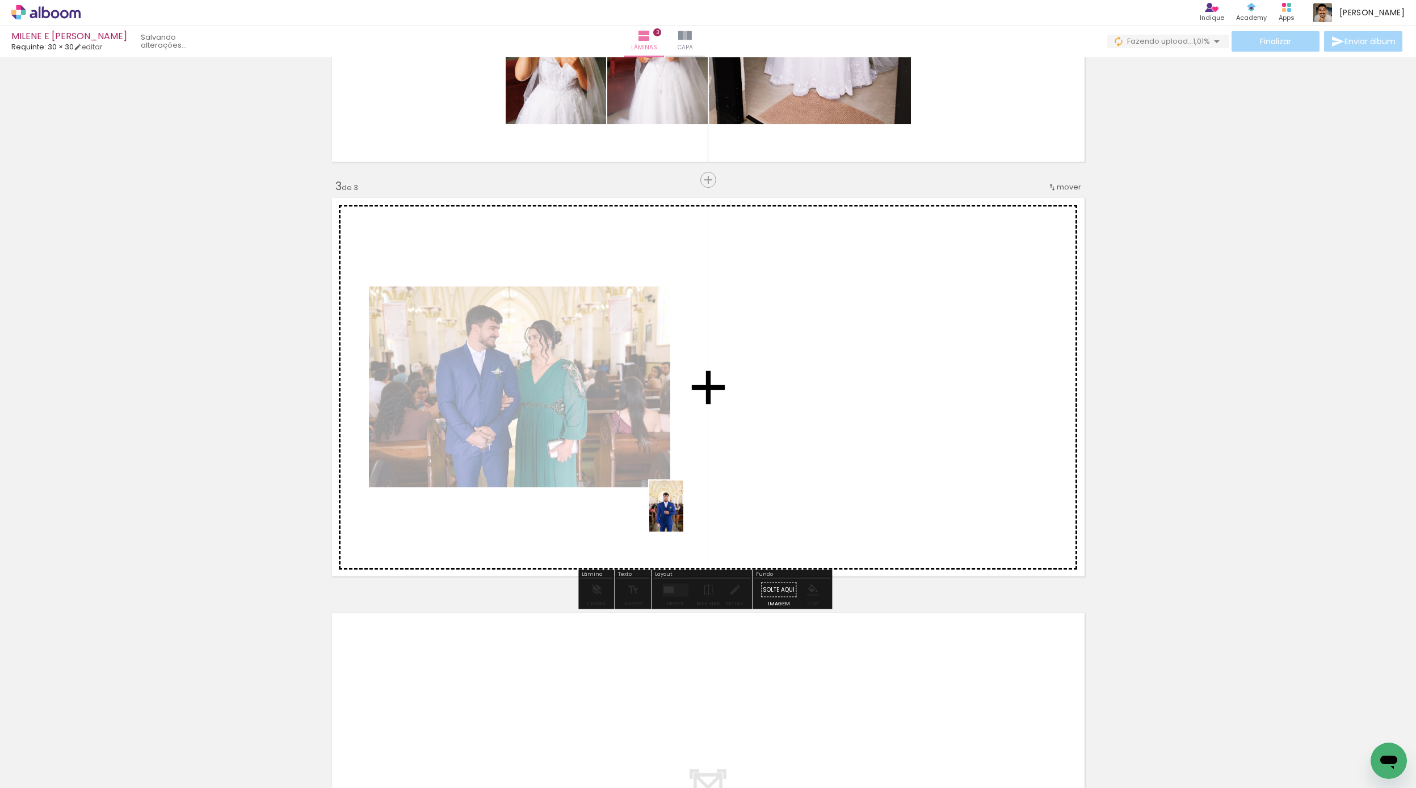
drag, startPoint x: 250, startPoint y: 760, endPoint x: 676, endPoint y: 524, distance: 486.8
click at [676, 524] on quentale-workspace at bounding box center [708, 394] width 1416 height 788
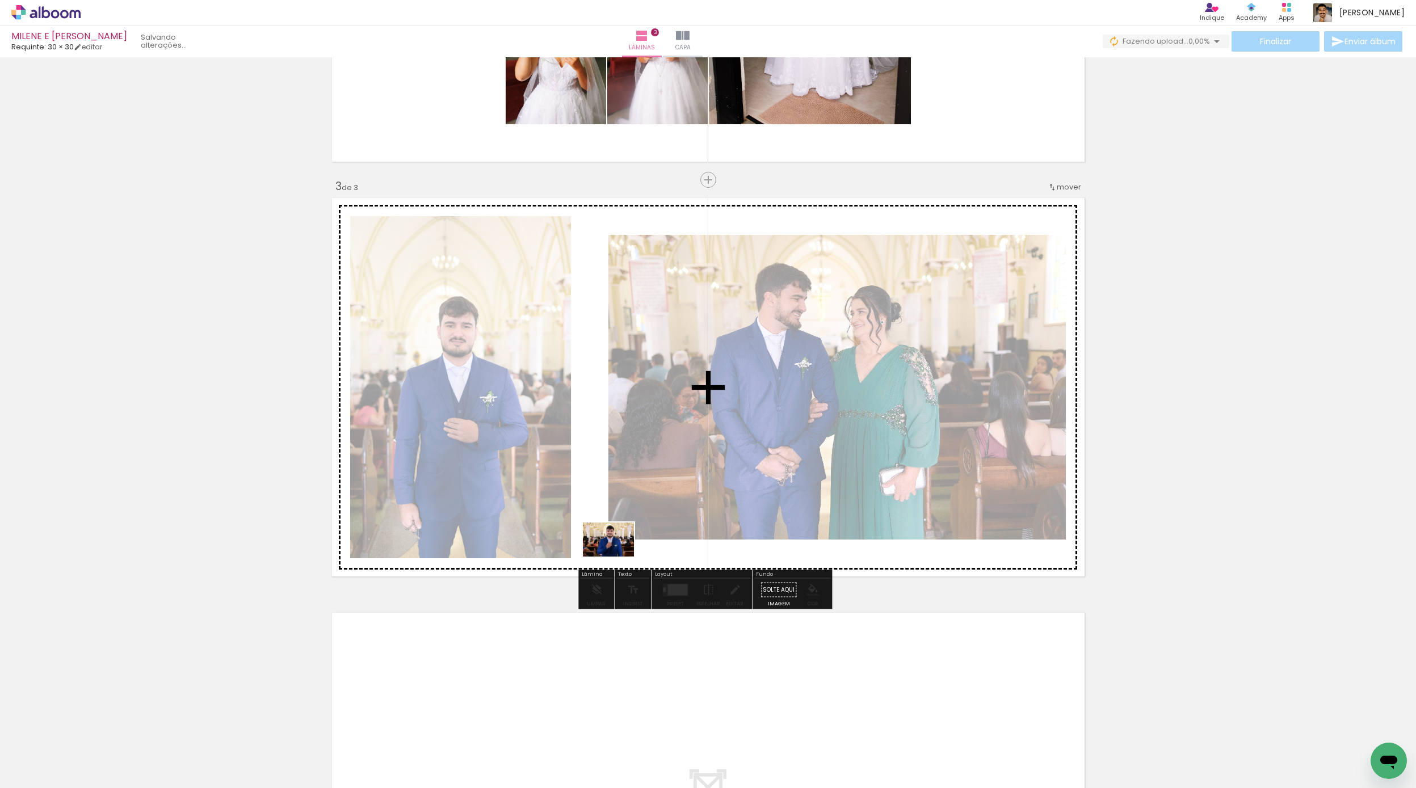
drag, startPoint x: 309, startPoint y: 719, endPoint x: 617, endPoint y: 558, distance: 347.4
click at [617, 558] on quentale-workspace at bounding box center [708, 394] width 1416 height 788
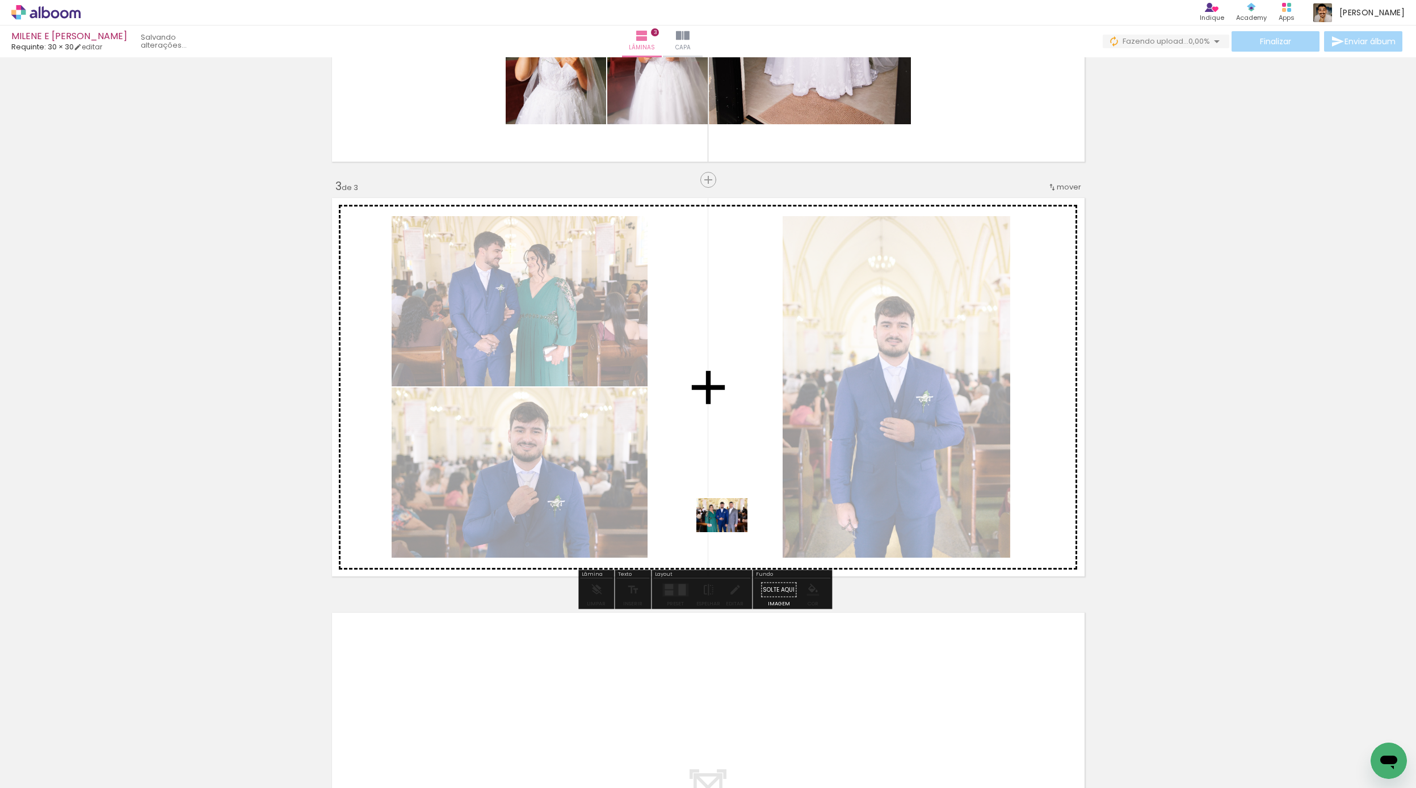
drag, startPoint x: 381, startPoint y: 756, endPoint x: 734, endPoint y: 529, distance: 419.6
click at [734, 529] on quentale-workspace at bounding box center [708, 394] width 1416 height 788
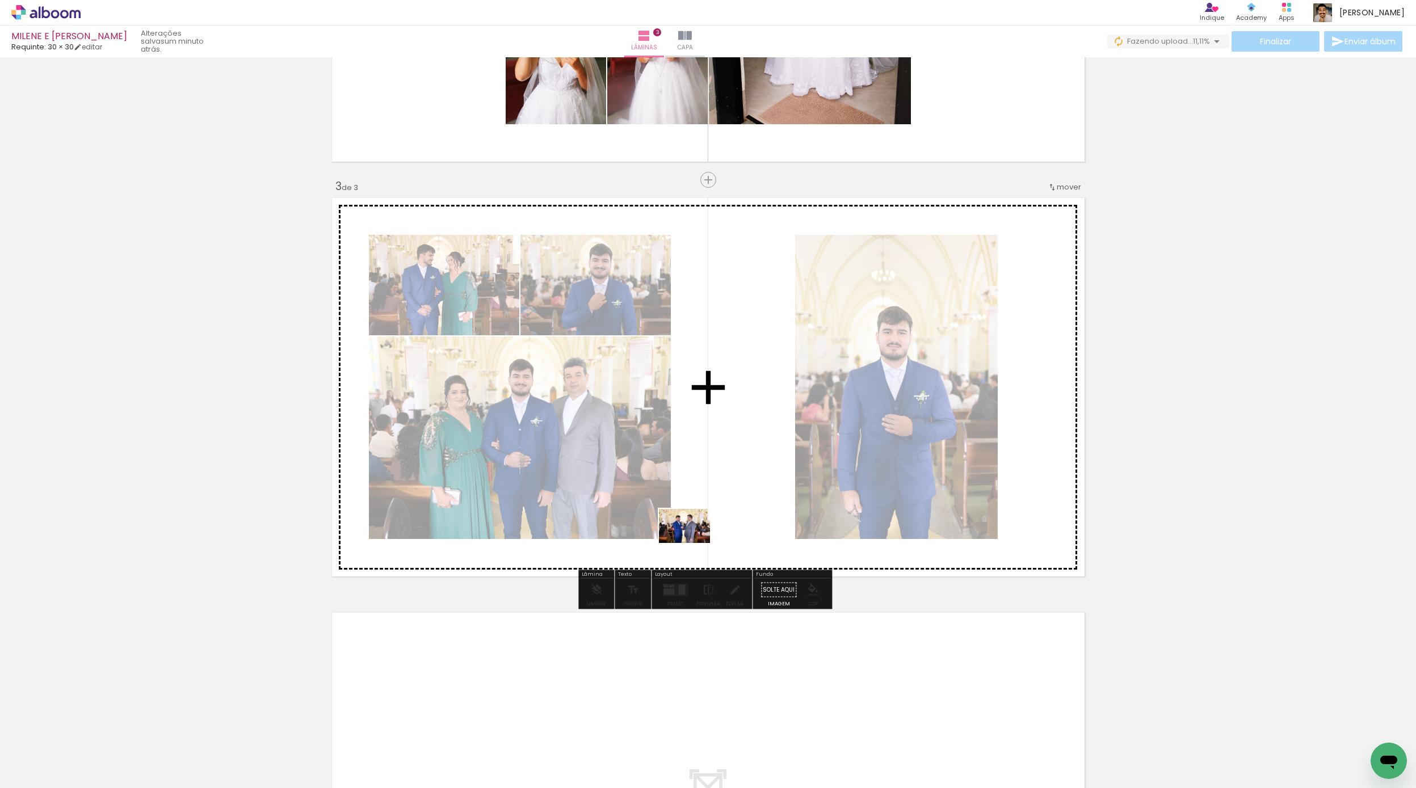
drag, startPoint x: 370, startPoint y: 753, endPoint x: 715, endPoint y: 531, distance: 410.0
click at [715, 531] on quentale-workspace at bounding box center [708, 394] width 1416 height 788
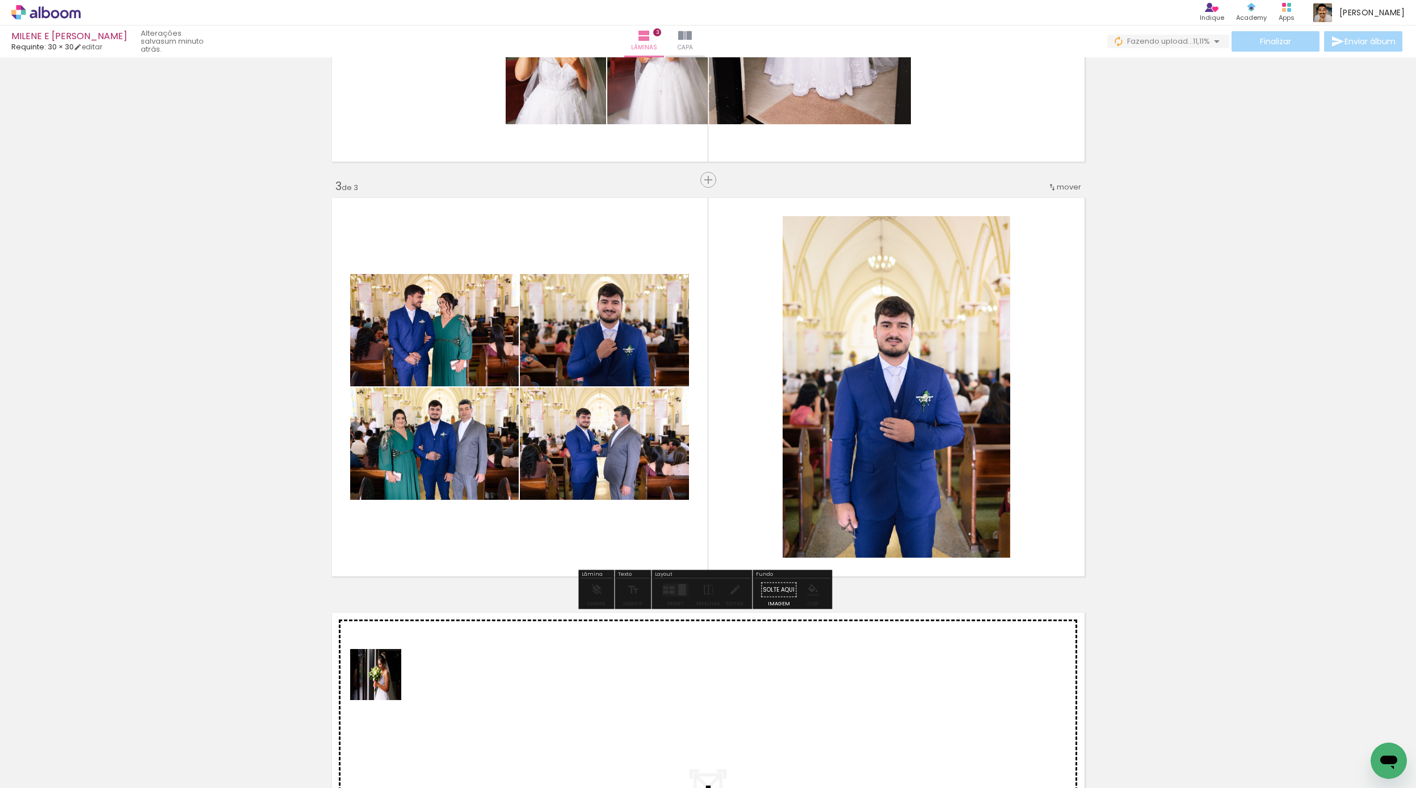
drag, startPoint x: 178, startPoint y: 760, endPoint x: 401, endPoint y: 678, distance: 237.5
click at [401, 678] on quentale-workspace at bounding box center [708, 394] width 1416 height 788
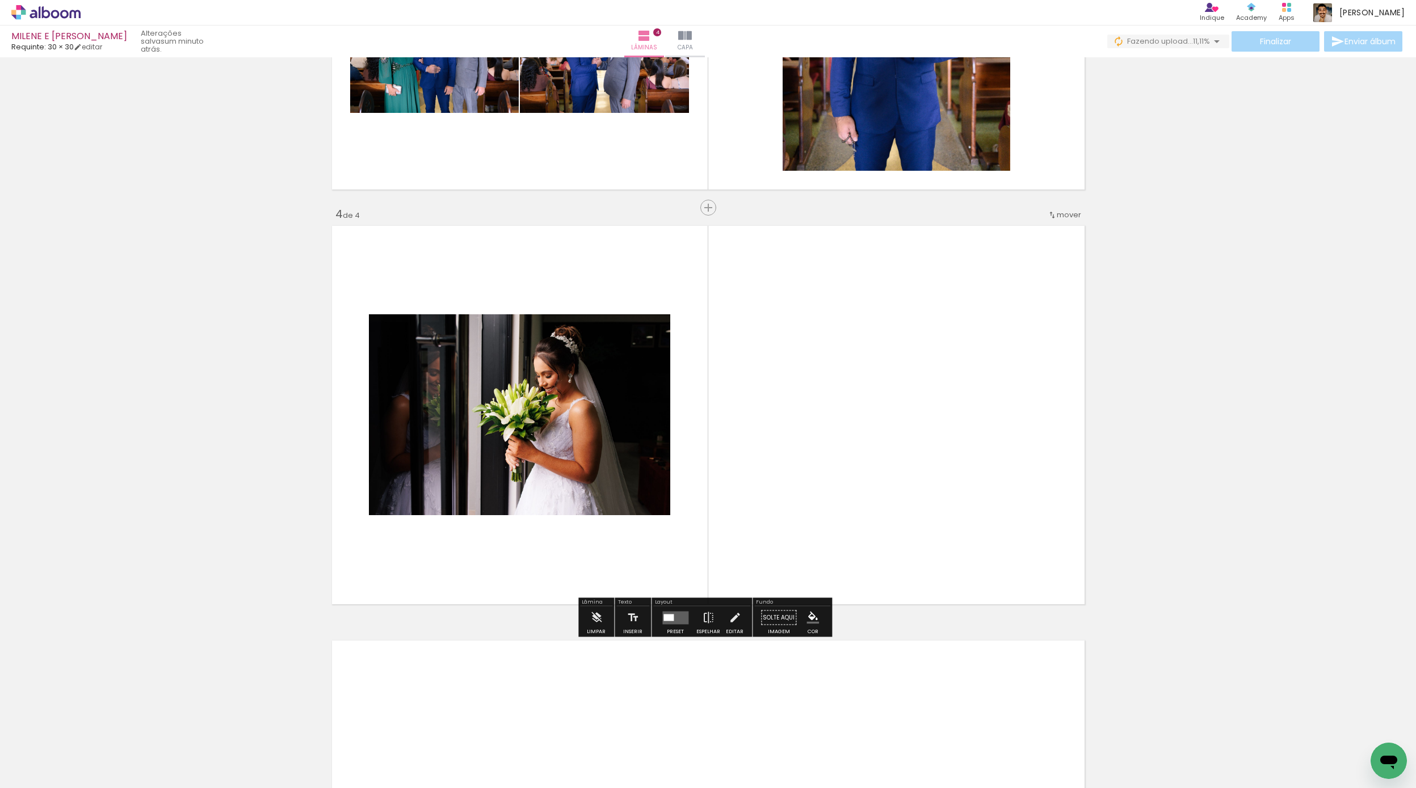
scroll to position [1140, 0]
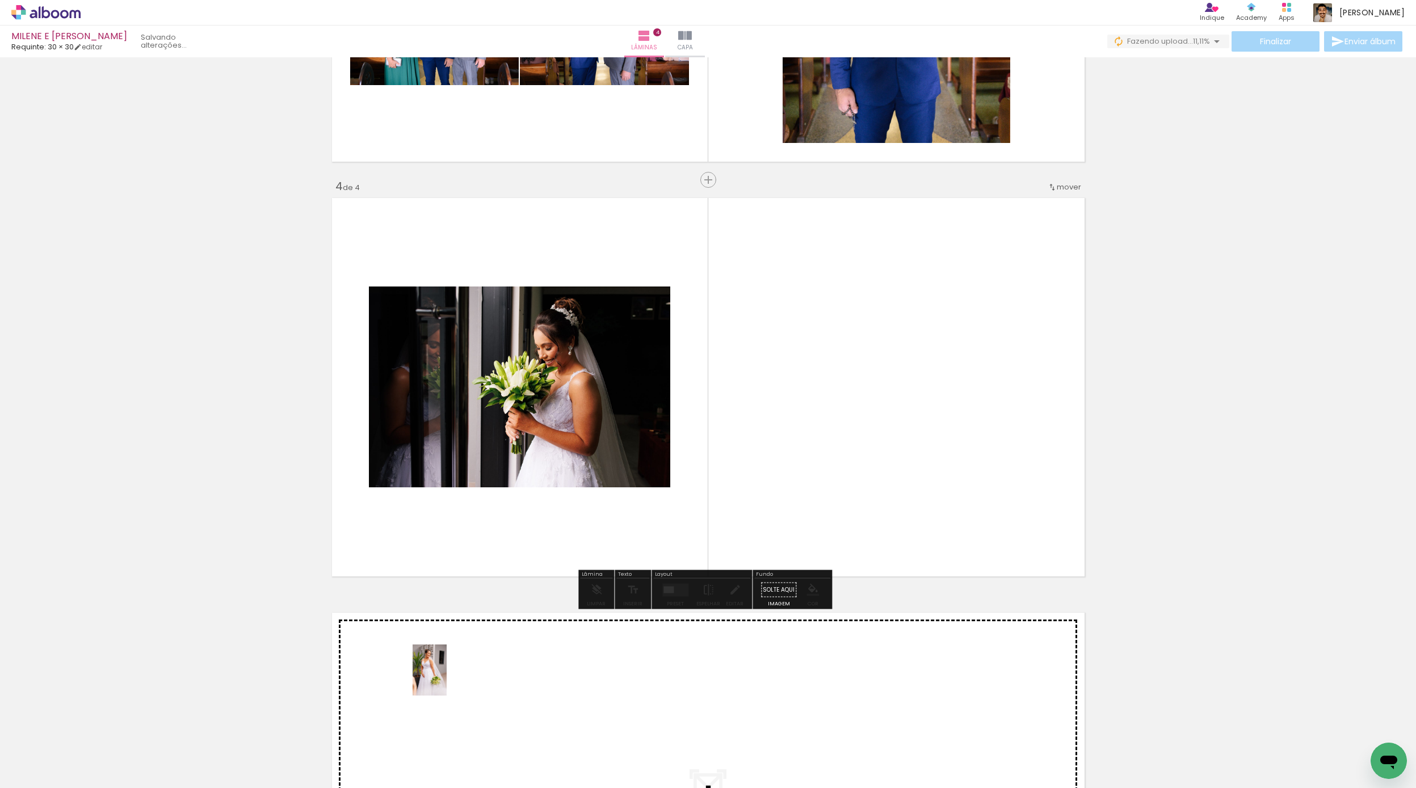
drag, startPoint x: 185, startPoint y: 755, endPoint x: 447, endPoint y: 679, distance: 272.5
click at [447, 679] on quentale-workspace at bounding box center [708, 394] width 1416 height 788
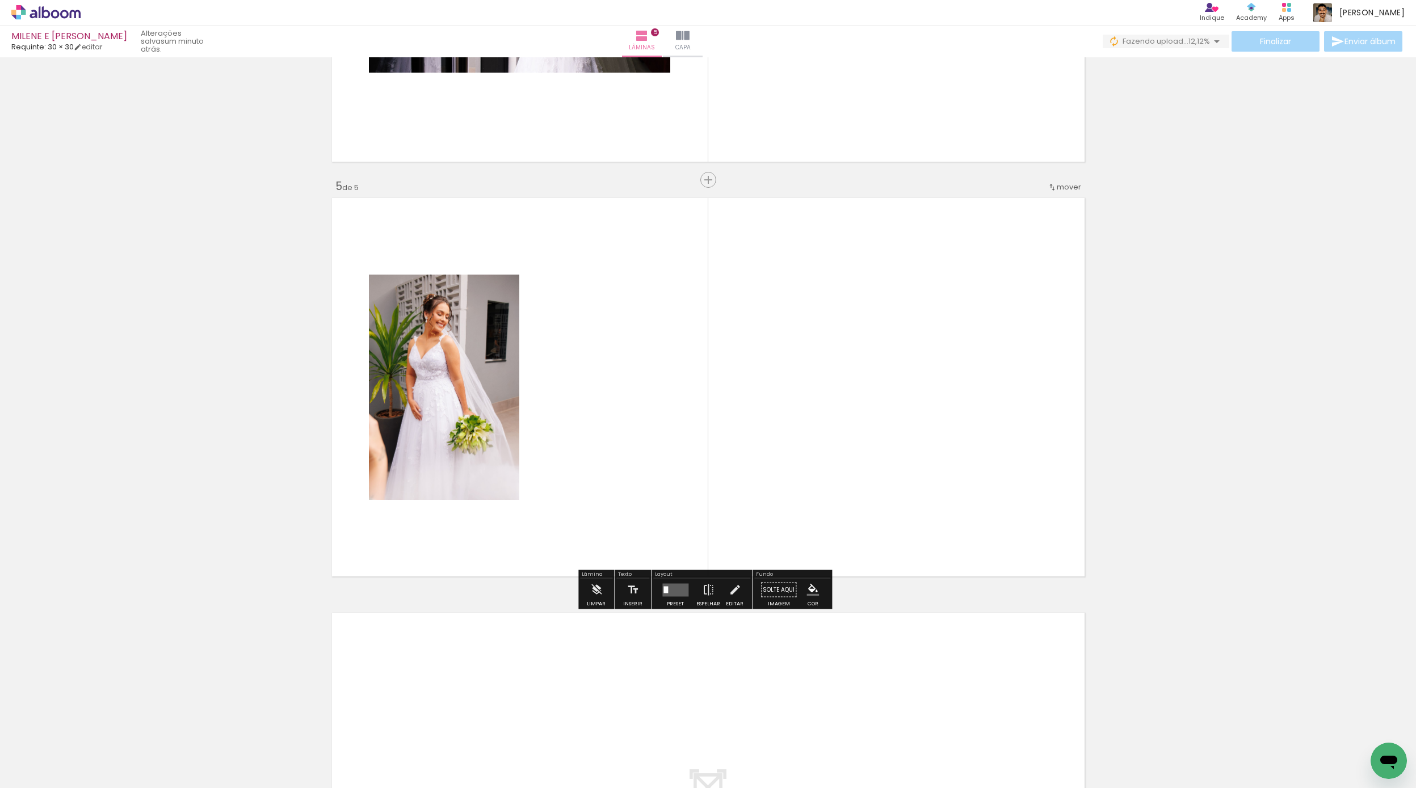
scroll to position [1178, 0]
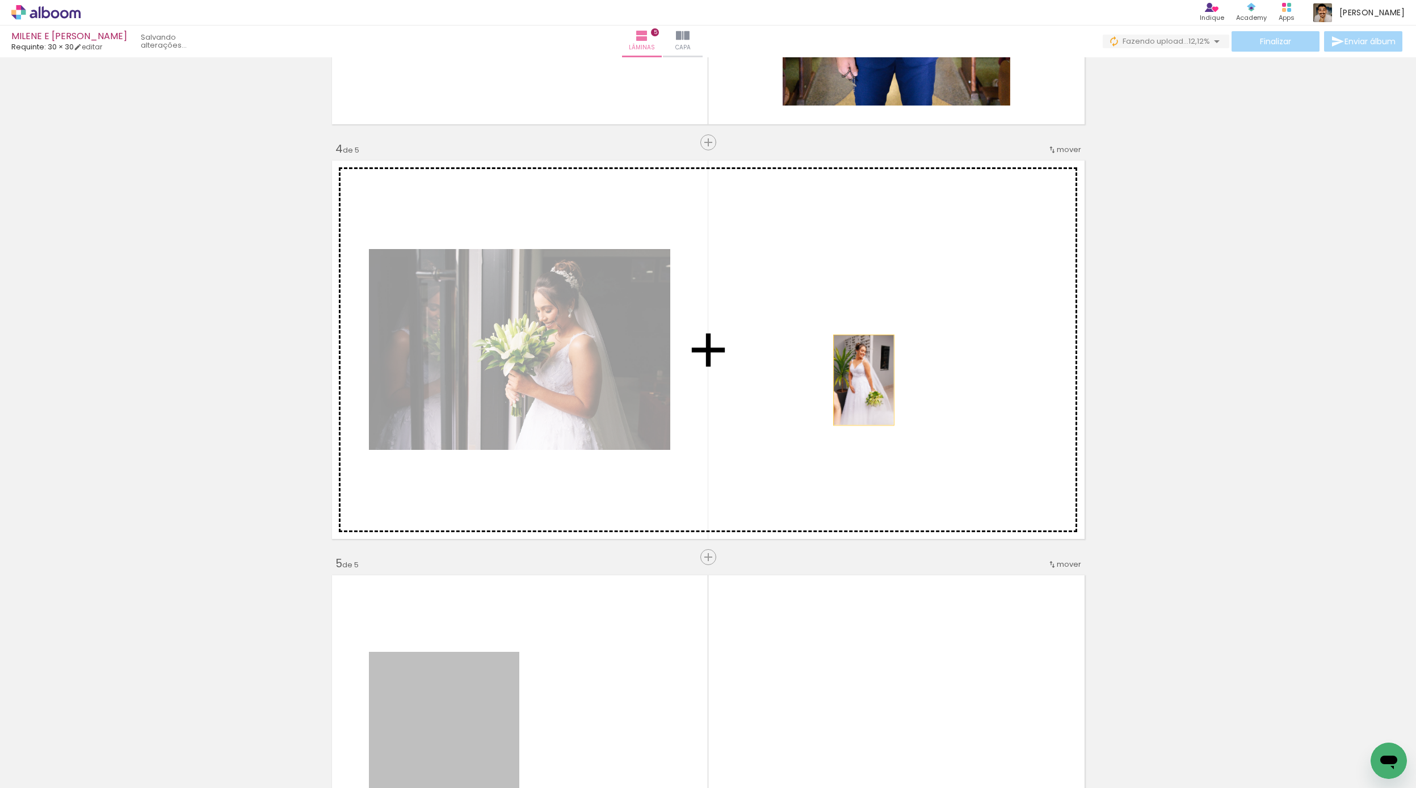
drag, startPoint x: 457, startPoint y: 684, endPoint x: 871, endPoint y: 373, distance: 517.4
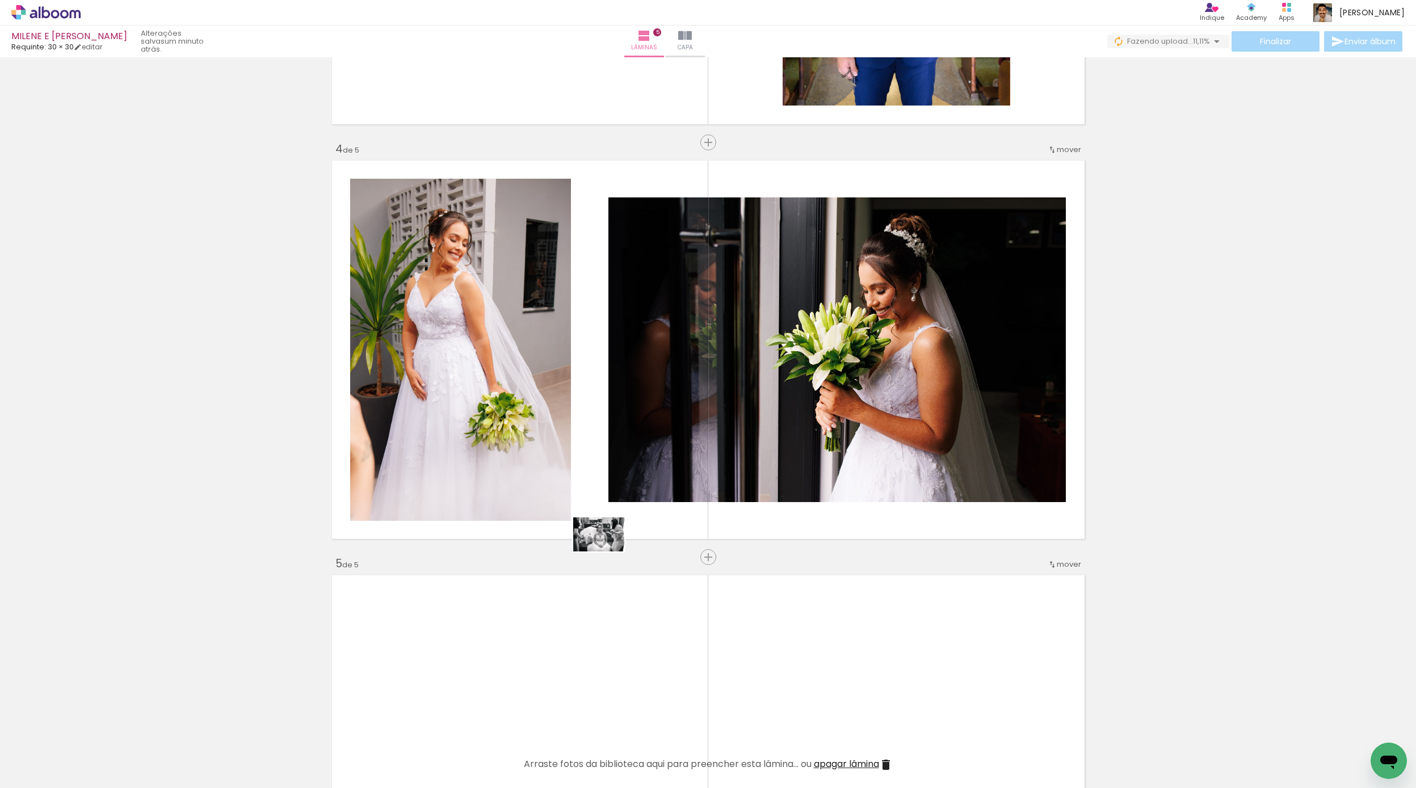
drag, startPoint x: 120, startPoint y: 768, endPoint x: 607, endPoint y: 551, distance: 533.4
click at [607, 551] on quentale-workspace at bounding box center [708, 394] width 1416 height 788
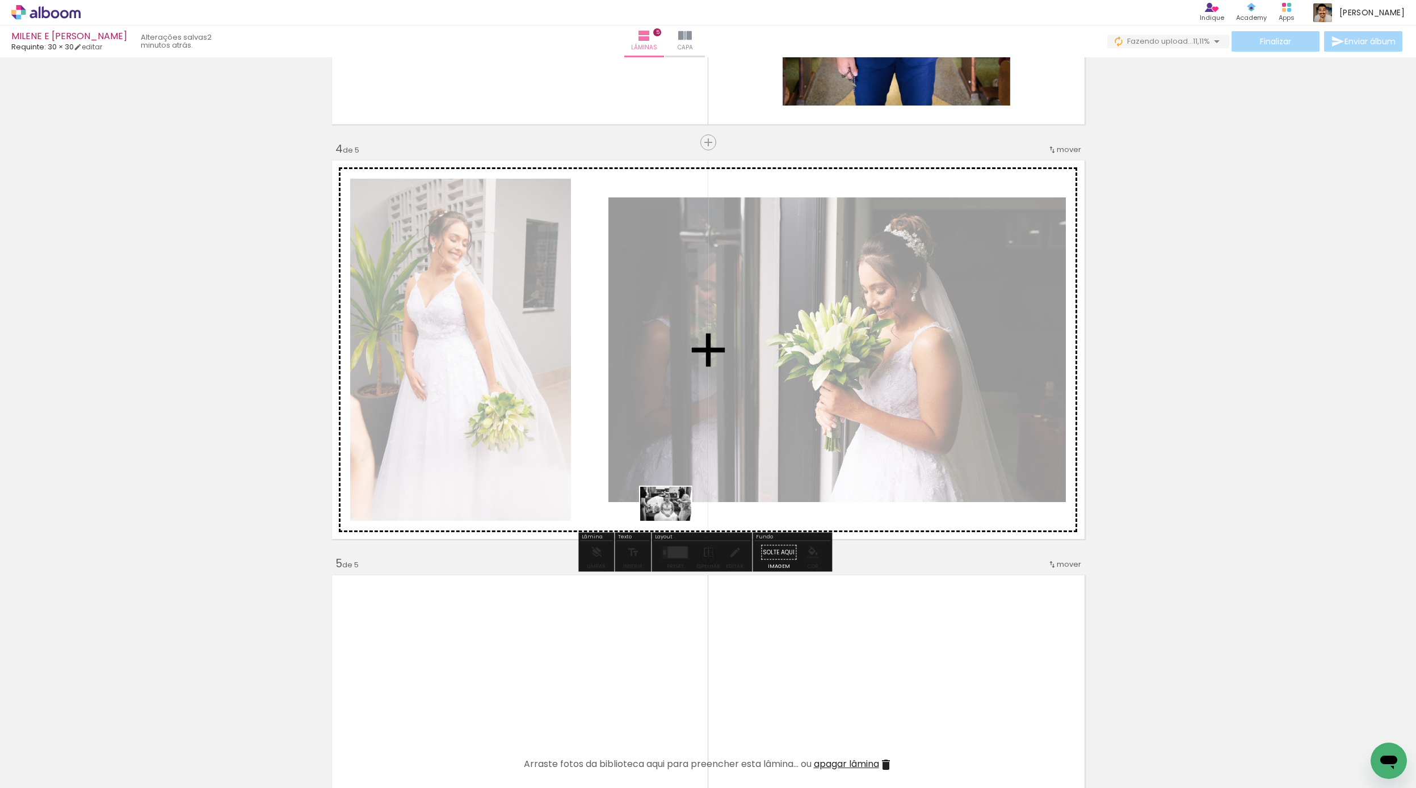
drag, startPoint x: 124, startPoint y: 762, endPoint x: 674, endPoint y: 521, distance: 600.3
click at [674, 521] on quentale-workspace at bounding box center [708, 394] width 1416 height 788
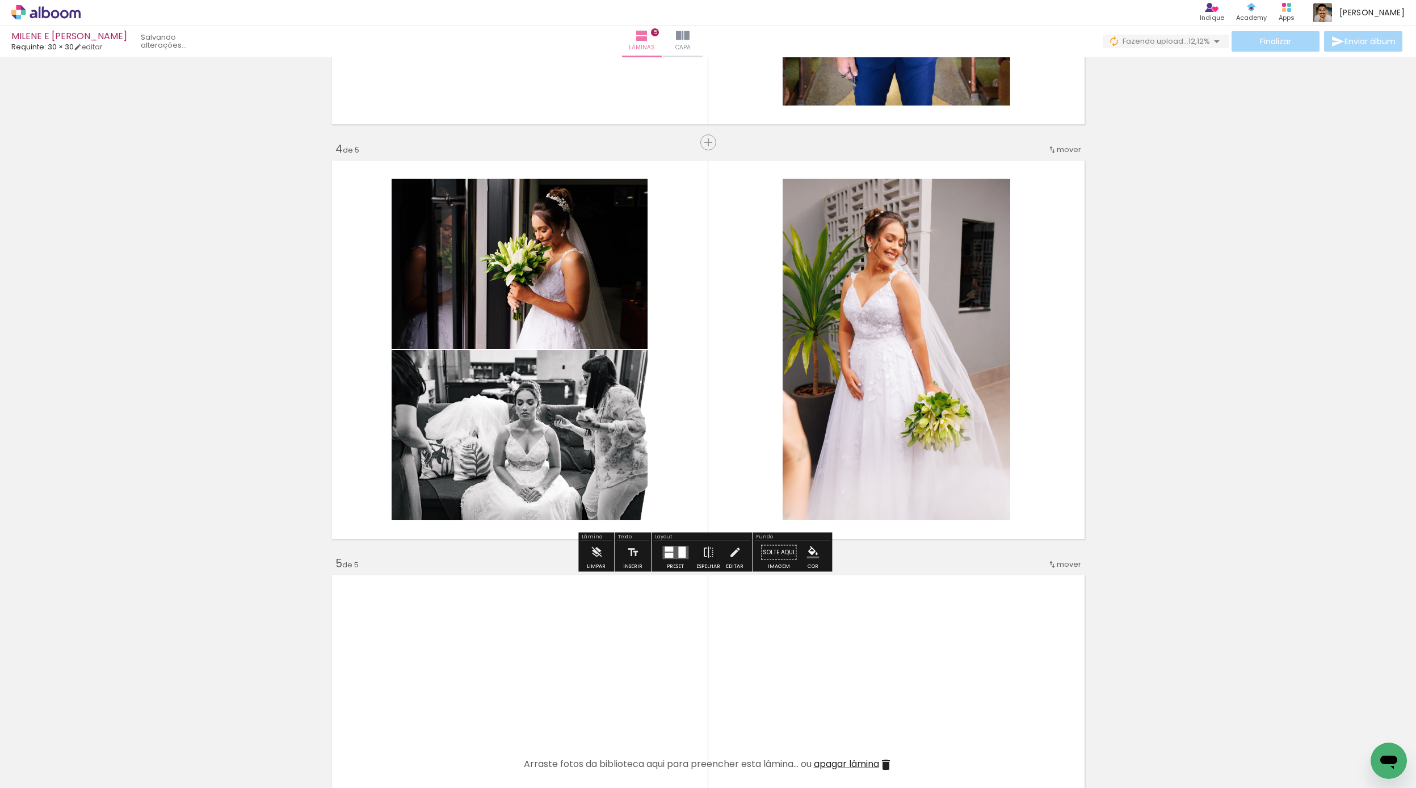
click at [545, 424] on quentale-photo at bounding box center [519, 435] width 256 height 170
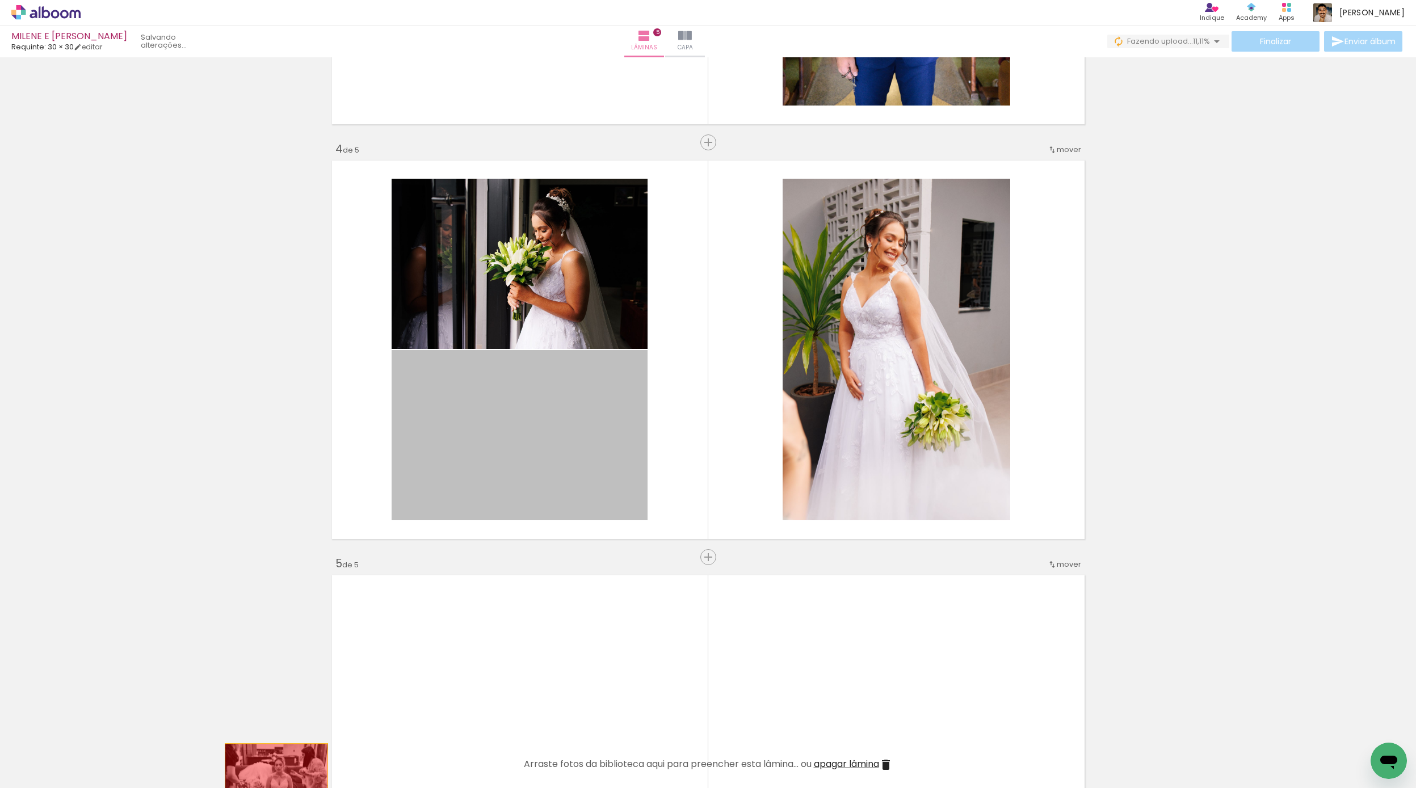
drag, startPoint x: 505, startPoint y: 428, endPoint x: 272, endPoint y: 778, distance: 420.6
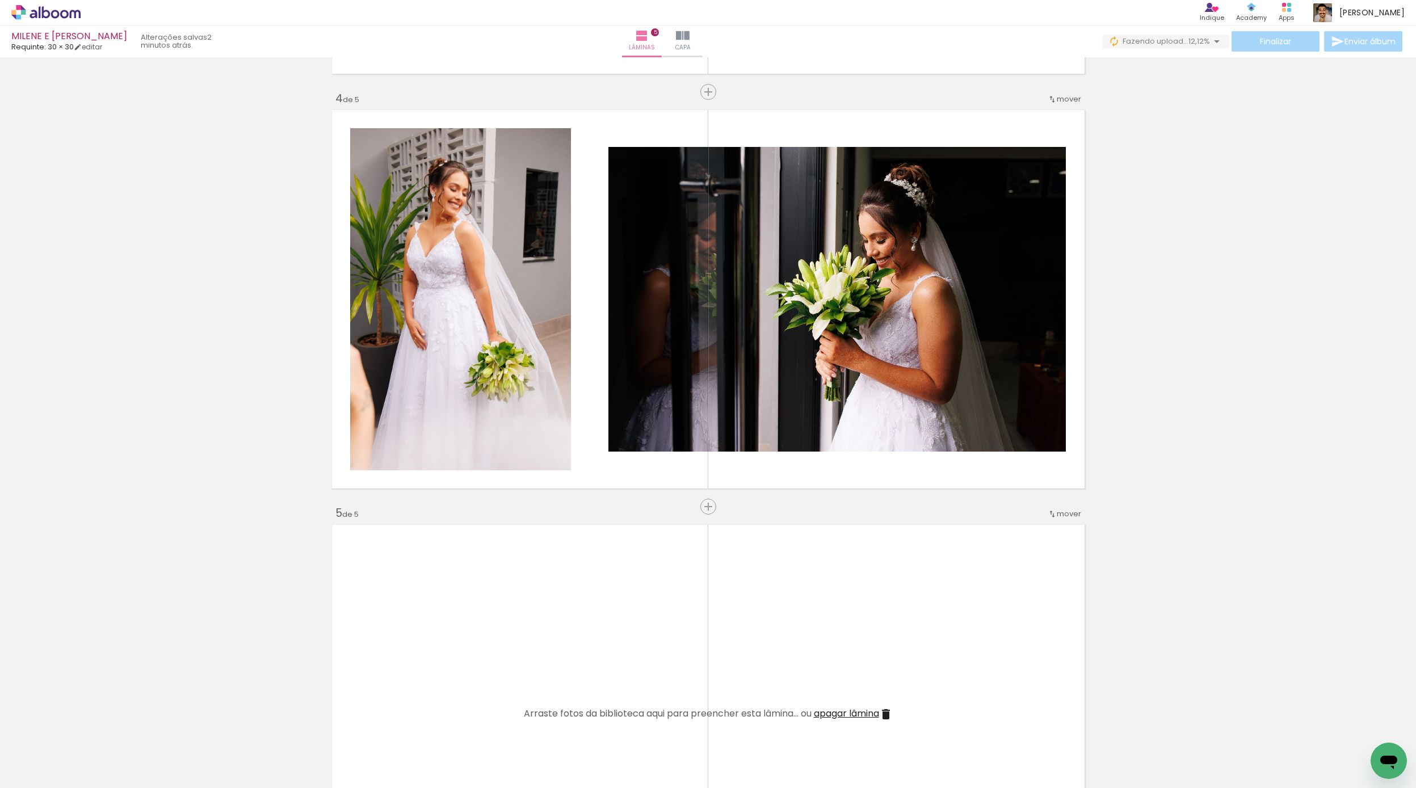
scroll to position [1233, 0]
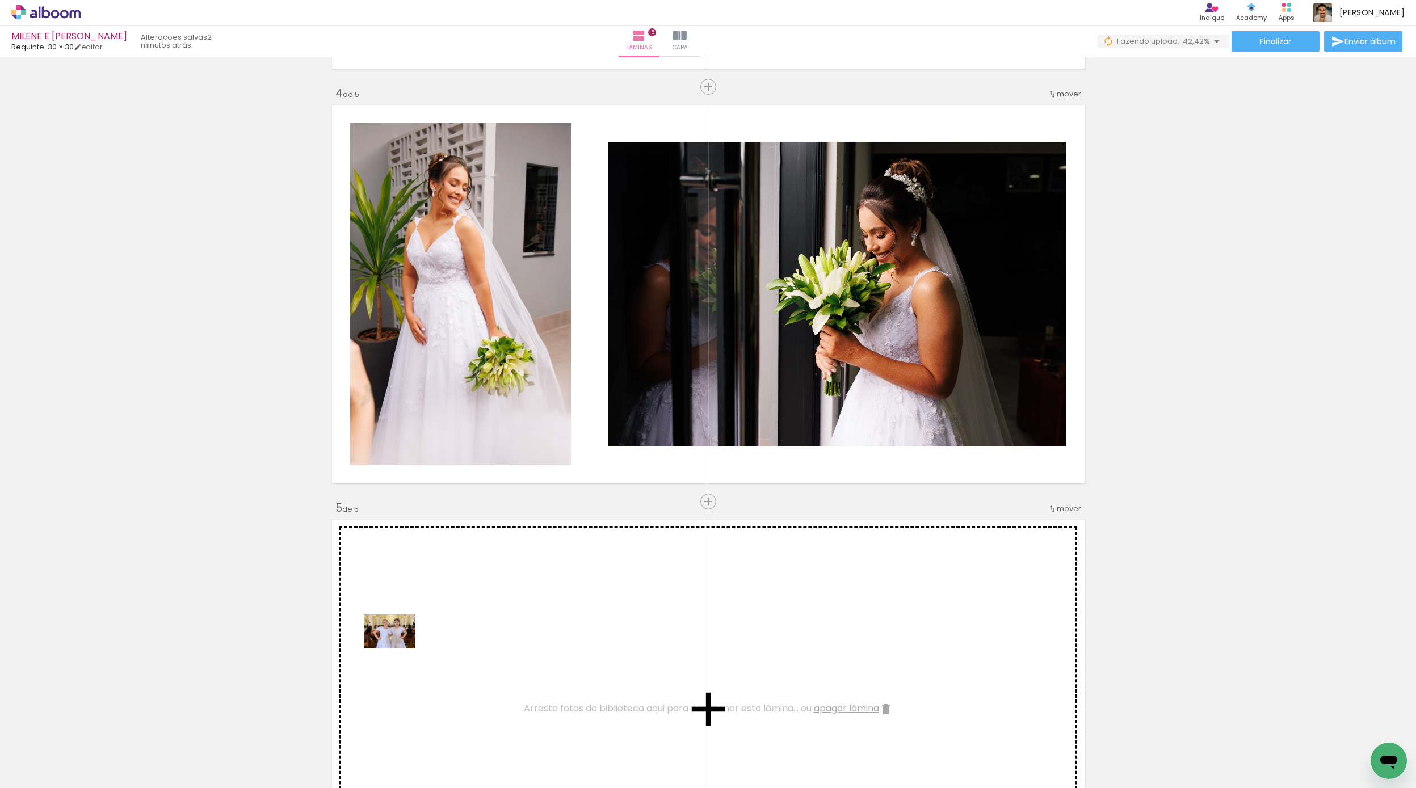
drag, startPoint x: 213, startPoint y: 739, endPoint x: 432, endPoint y: 629, distance: 245.6
click at [432, 629] on quentale-workspace at bounding box center [708, 394] width 1416 height 788
